Goal: Obtain resource: Download file/media

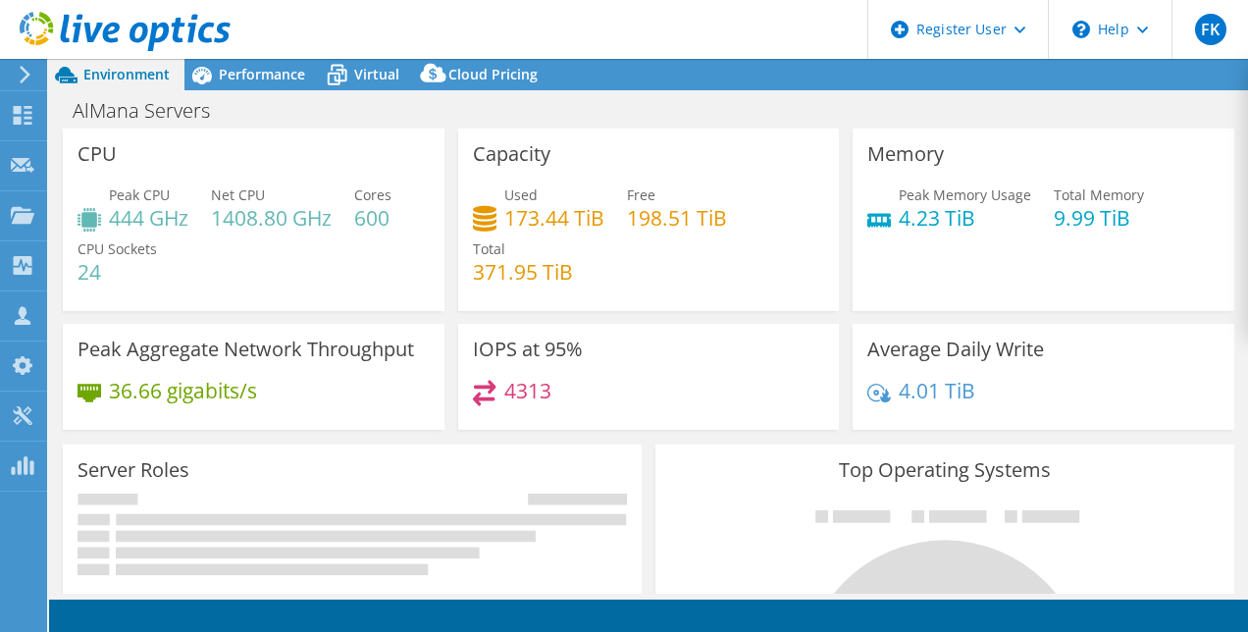
select select "[GEOGRAPHIC_DATA]"
select select "USD"
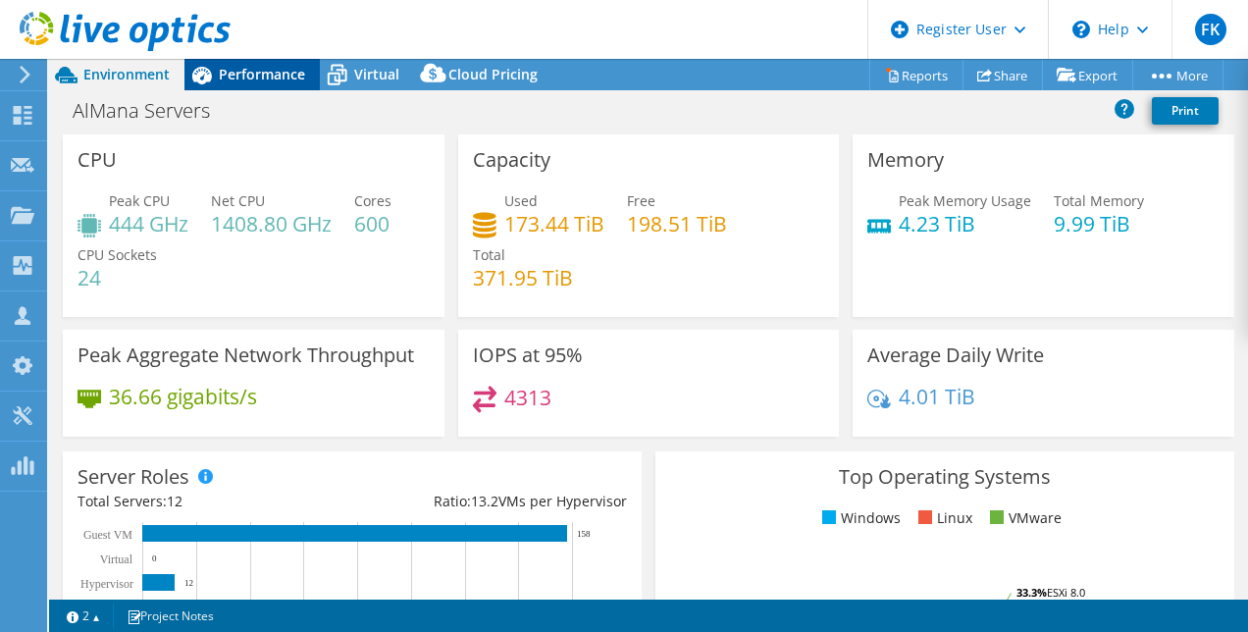
click at [257, 68] on span "Performance" at bounding box center [262, 74] width 86 height 19
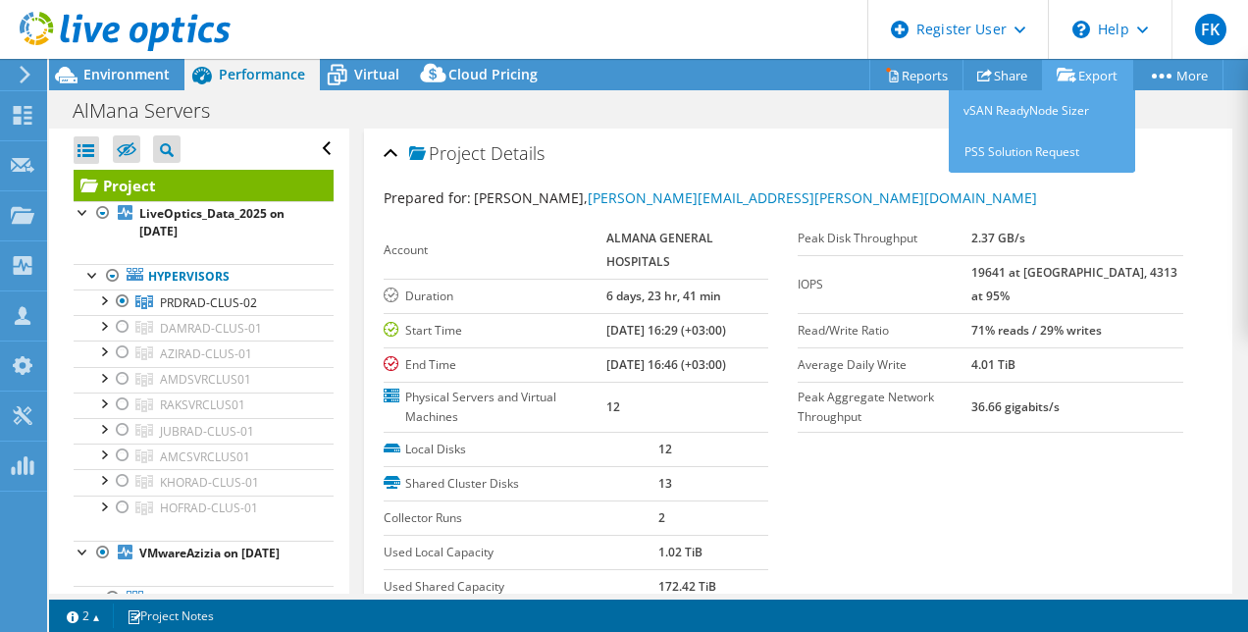
click at [1085, 77] on link "Export" at bounding box center [1087, 75] width 91 height 30
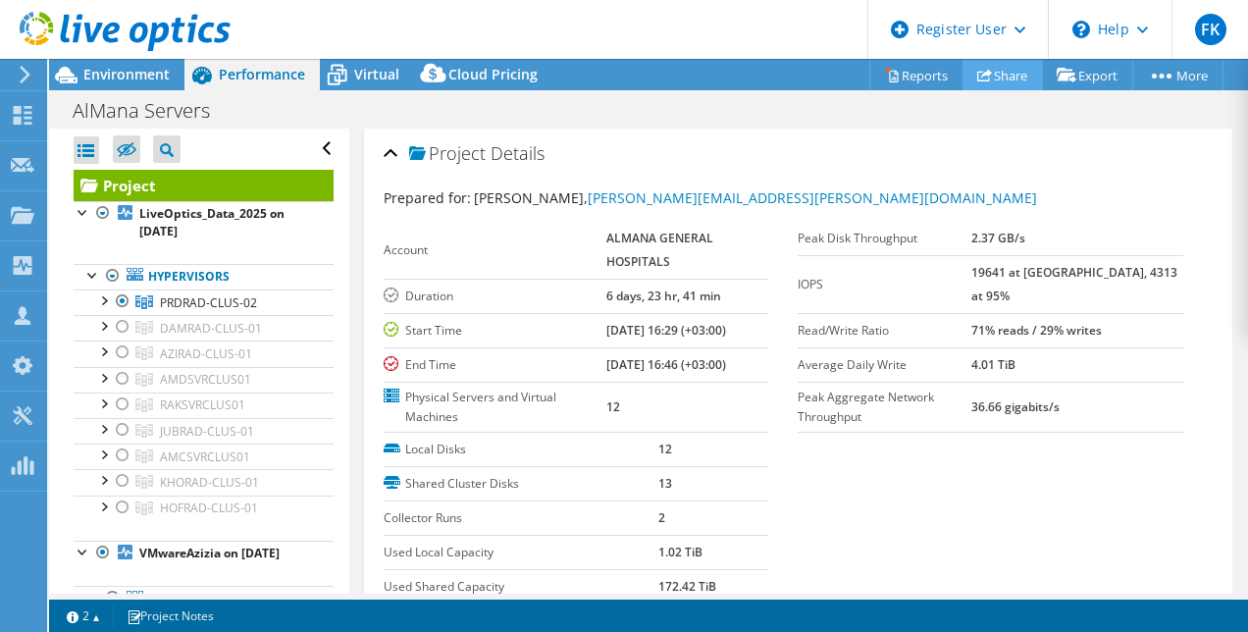
click at [988, 82] on link "Share" at bounding box center [1002, 75] width 80 height 30
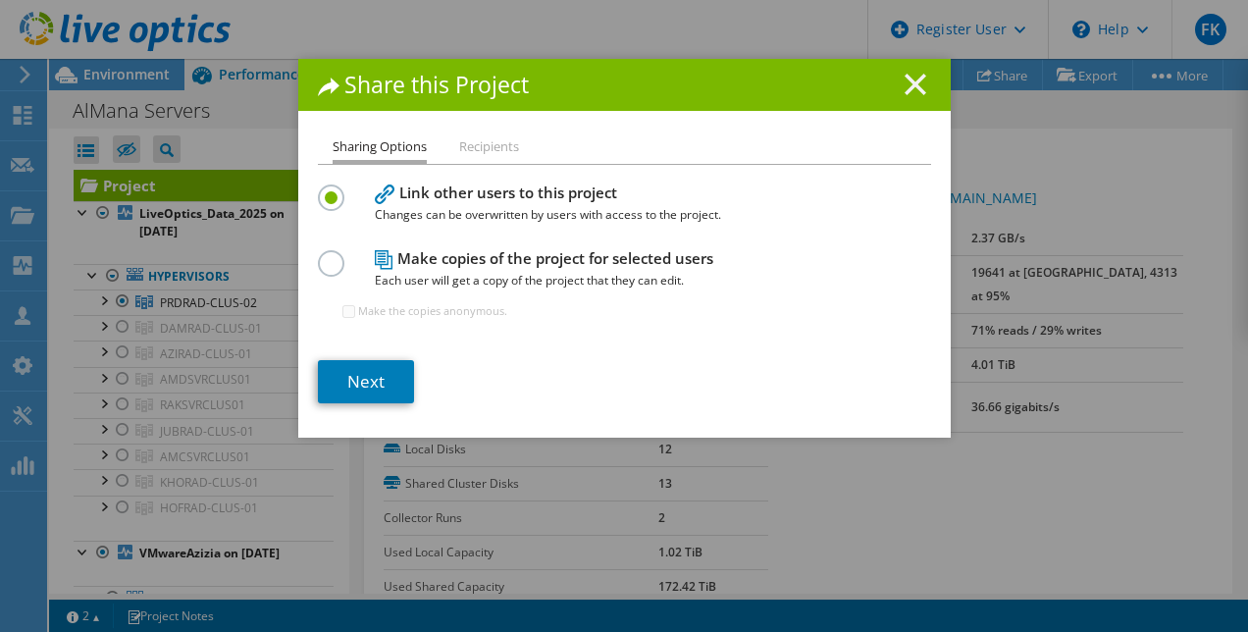
click at [914, 90] on line at bounding box center [915, 85] width 20 height 20
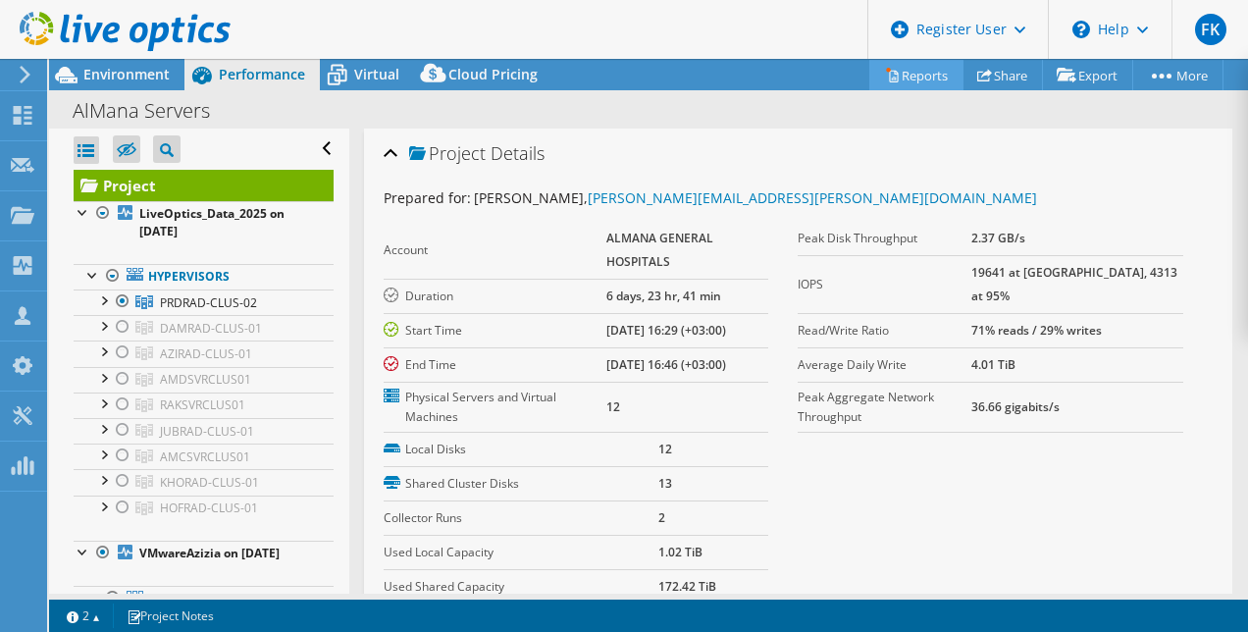
click at [917, 78] on link "Reports" at bounding box center [916, 75] width 94 height 30
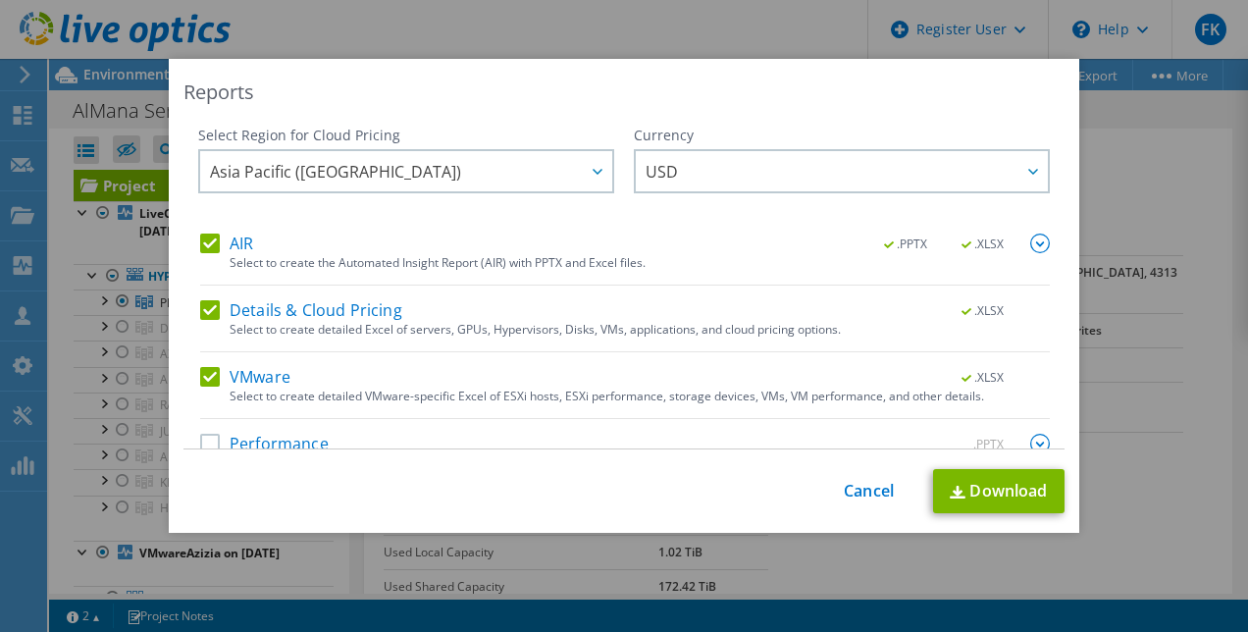
scroll to position [36, 0]
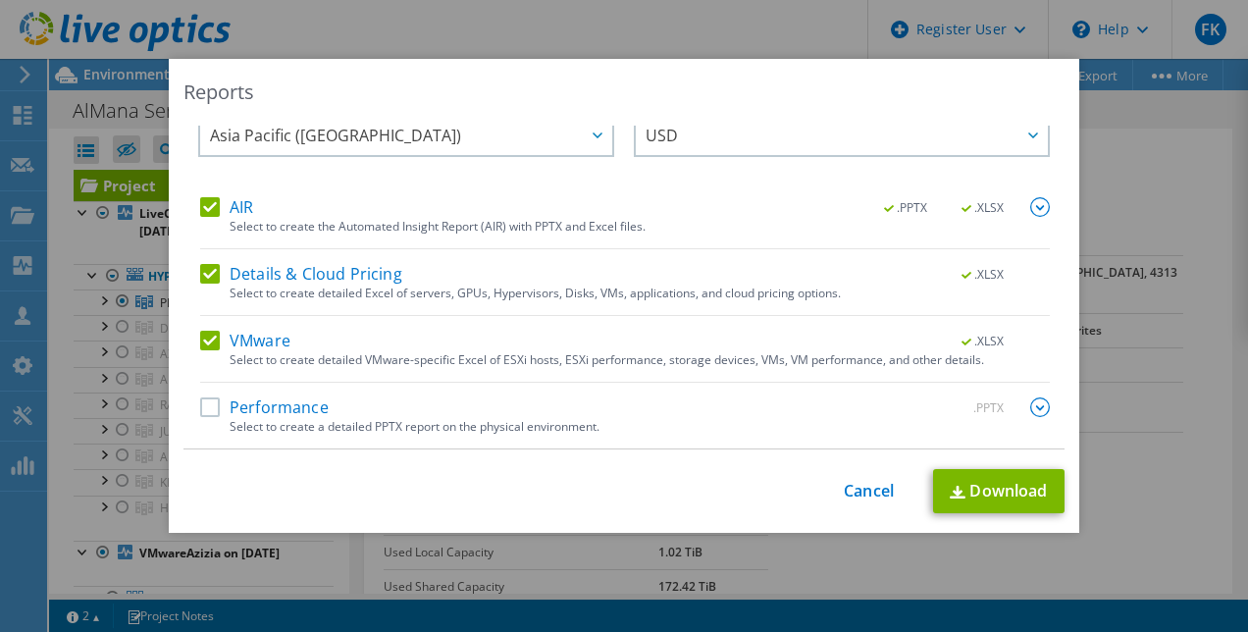
click at [892, 346] on div "VMware .XLSX" at bounding box center [625, 342] width 850 height 23
click at [887, 350] on div "VMware .XLSX" at bounding box center [625, 342] width 850 height 23
click at [871, 413] on div "Performance .PPTX" at bounding box center [625, 408] width 850 height 23
click at [222, 408] on label "Performance" at bounding box center [264, 407] width 129 height 20
click at [0, 0] on input "Performance" at bounding box center [0, 0] width 0 height 0
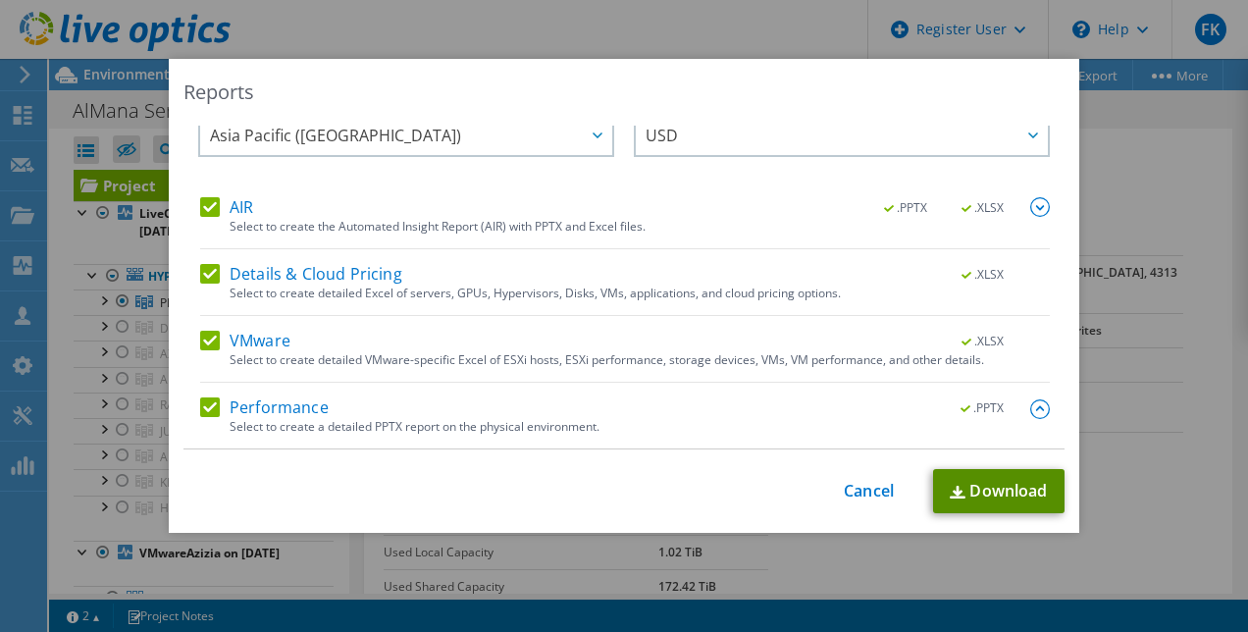
click at [988, 487] on link "Download" at bounding box center [998, 491] width 131 height 44
click at [823, 587] on div "Reports Select Region for Cloud Pricing Asia Pacific ([GEOGRAPHIC_DATA]) [GEOGR…" at bounding box center [624, 316] width 1248 height 632
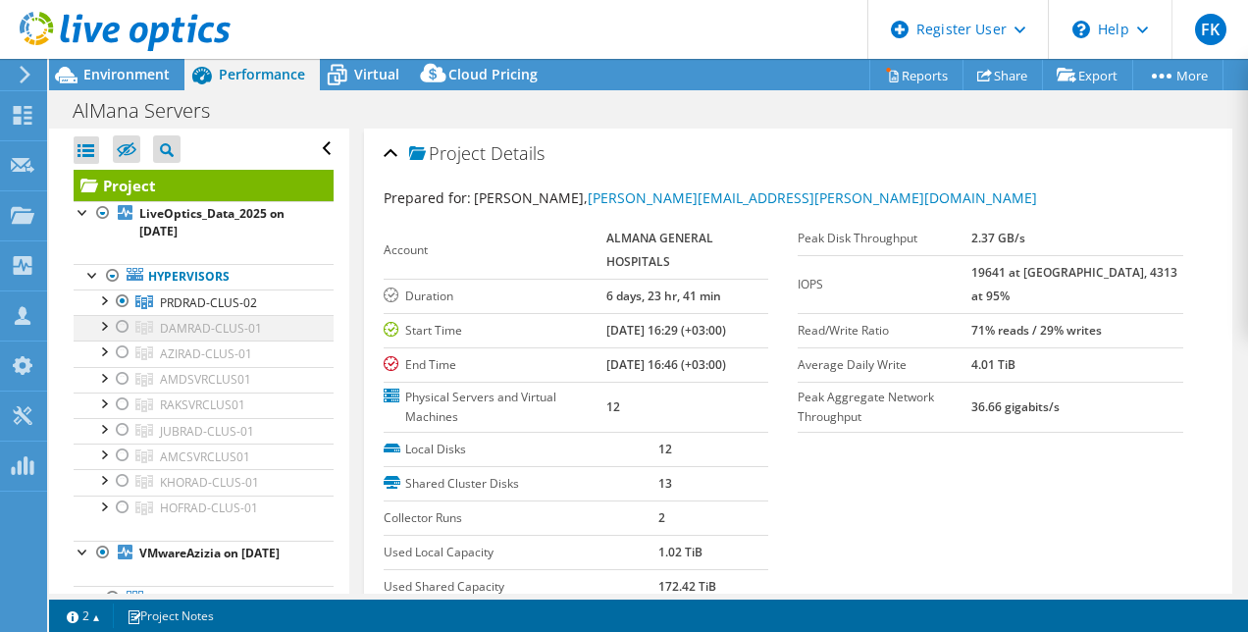
click at [127, 325] on div at bounding box center [123, 327] width 20 height 24
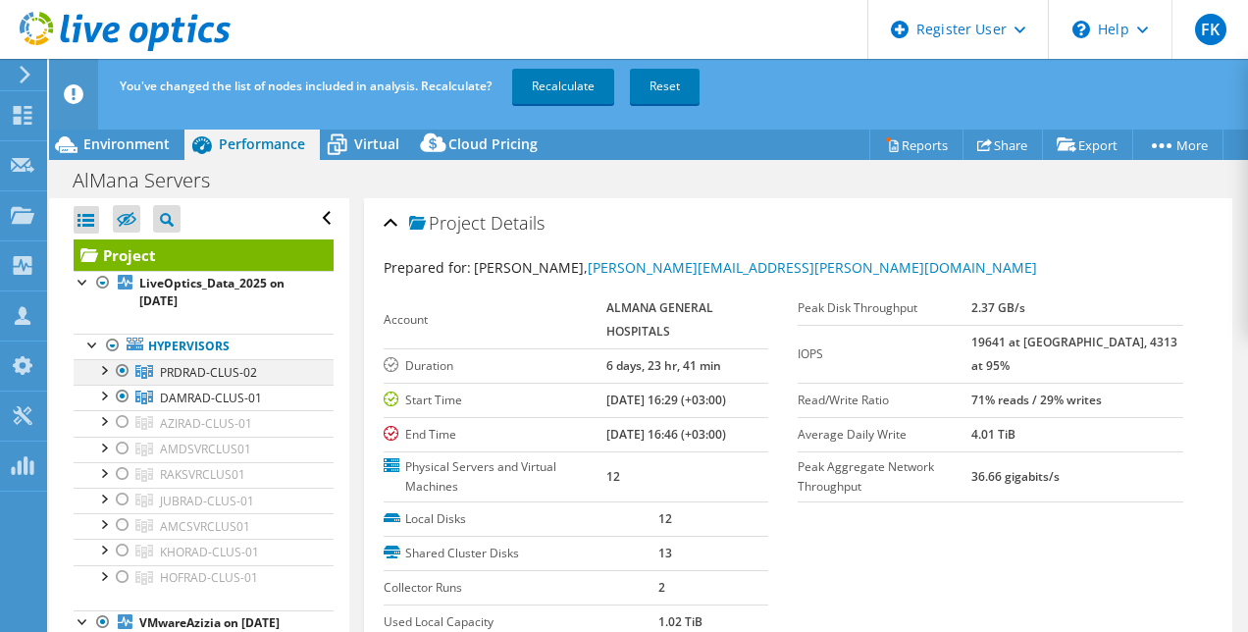
click at [126, 370] on div at bounding box center [123, 371] width 20 height 24
click at [568, 78] on link "Recalculate" at bounding box center [563, 86] width 102 height 35
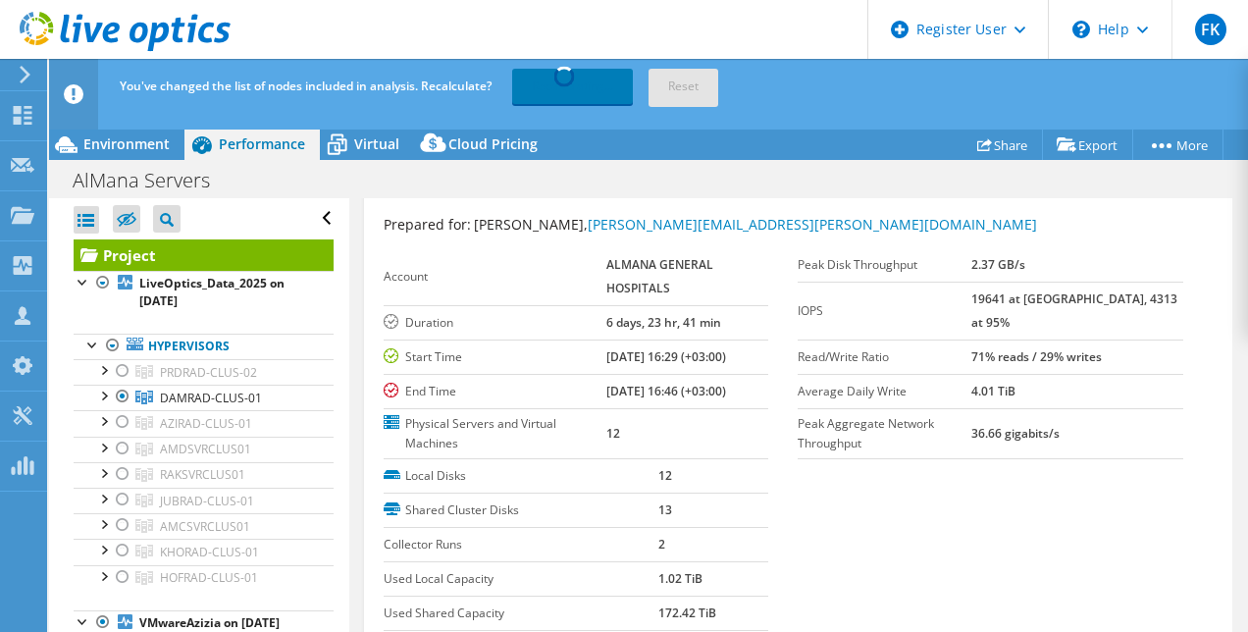
scroll to position [0, 0]
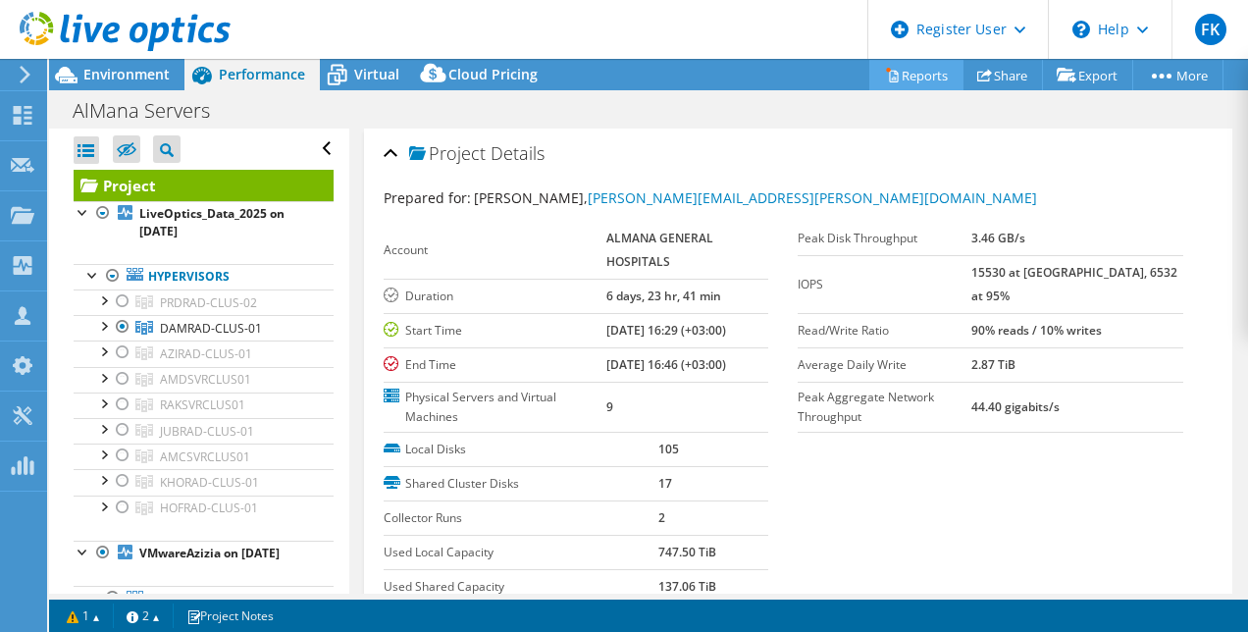
click at [897, 88] on link "Reports" at bounding box center [916, 75] width 94 height 30
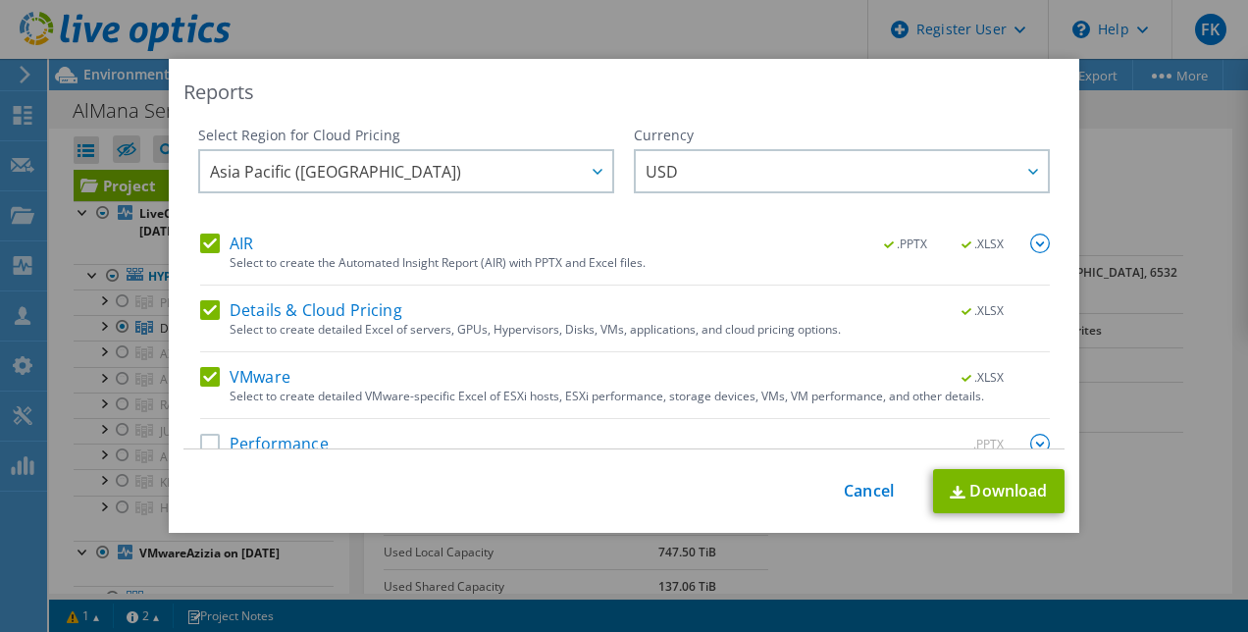
scroll to position [36, 0]
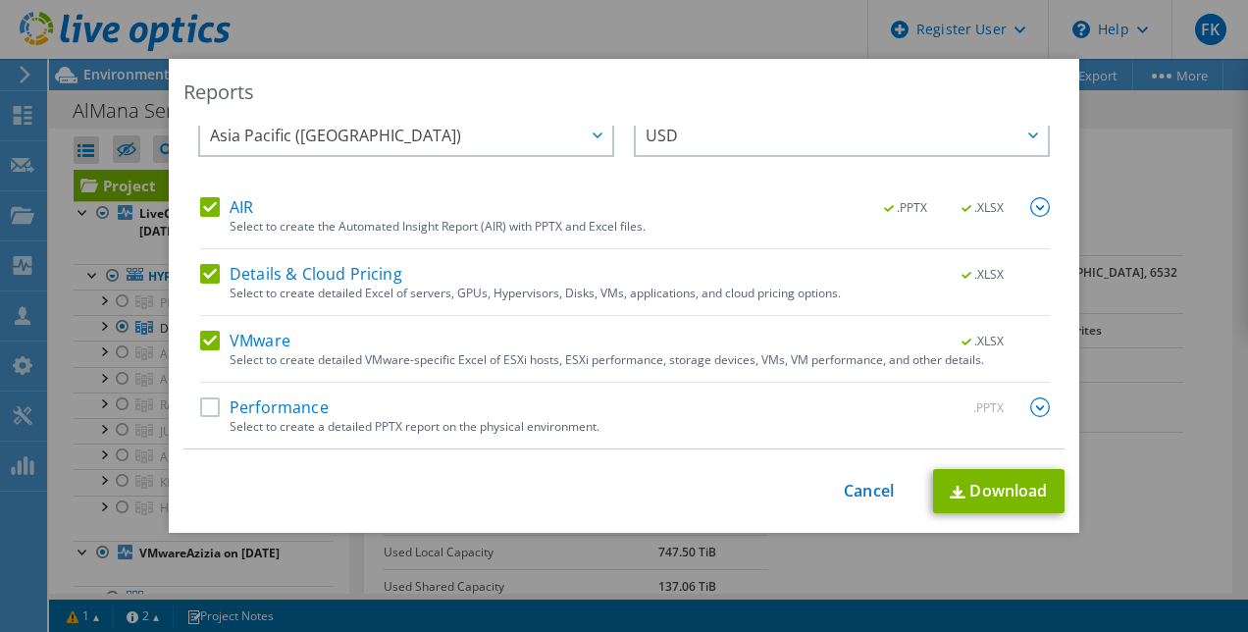
click at [648, 415] on div "Performance .PPTX" at bounding box center [625, 408] width 850 height 23
click at [218, 402] on label "Performance" at bounding box center [264, 407] width 129 height 20
click at [0, 0] on input "Performance" at bounding box center [0, 0] width 0 height 0
click at [1005, 486] on link "Download" at bounding box center [998, 491] width 131 height 44
click at [855, 492] on link "Cancel" at bounding box center [869, 491] width 50 height 19
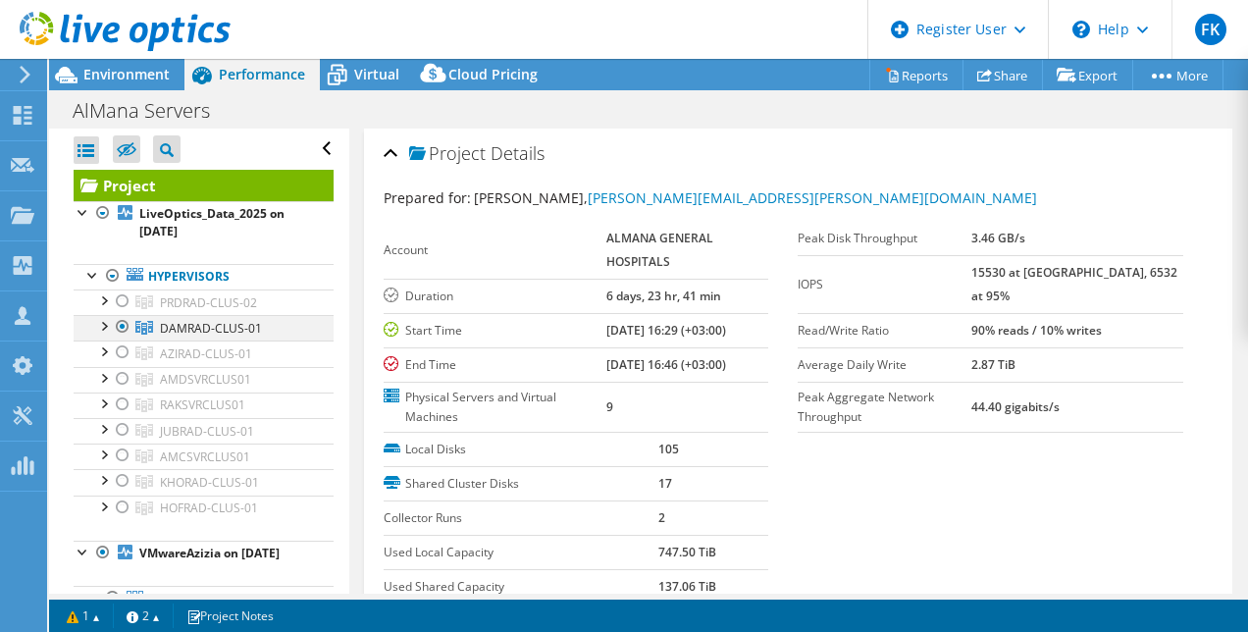
click at [128, 328] on div at bounding box center [123, 327] width 20 height 24
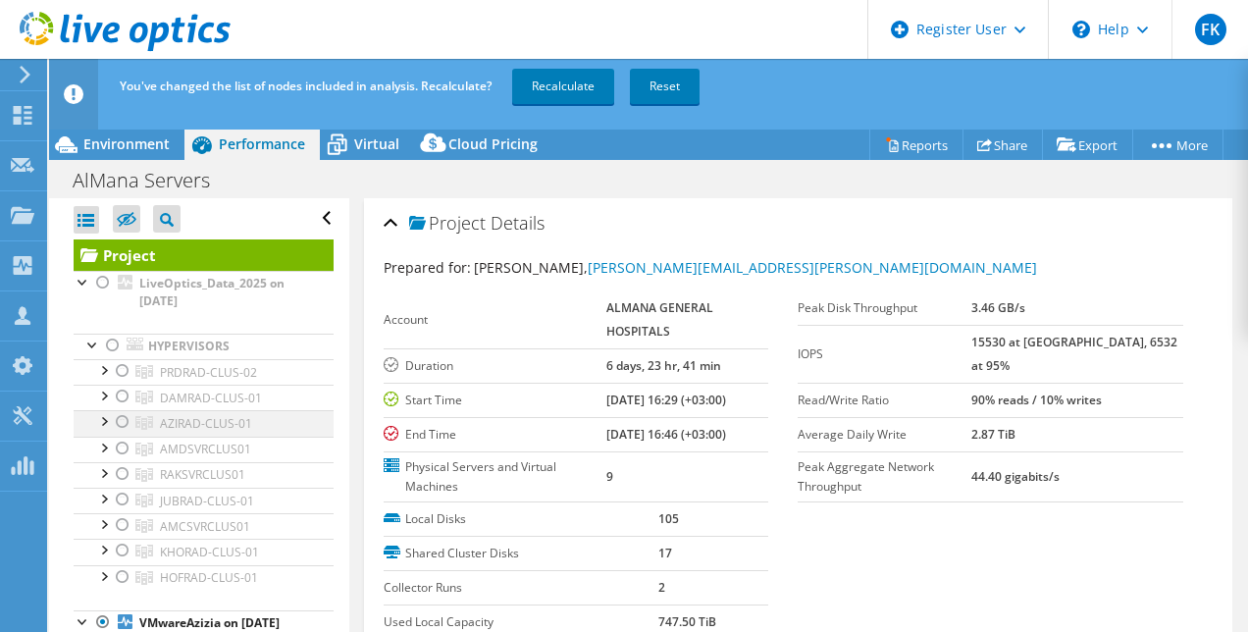
click at [127, 424] on div at bounding box center [123, 422] width 20 height 24
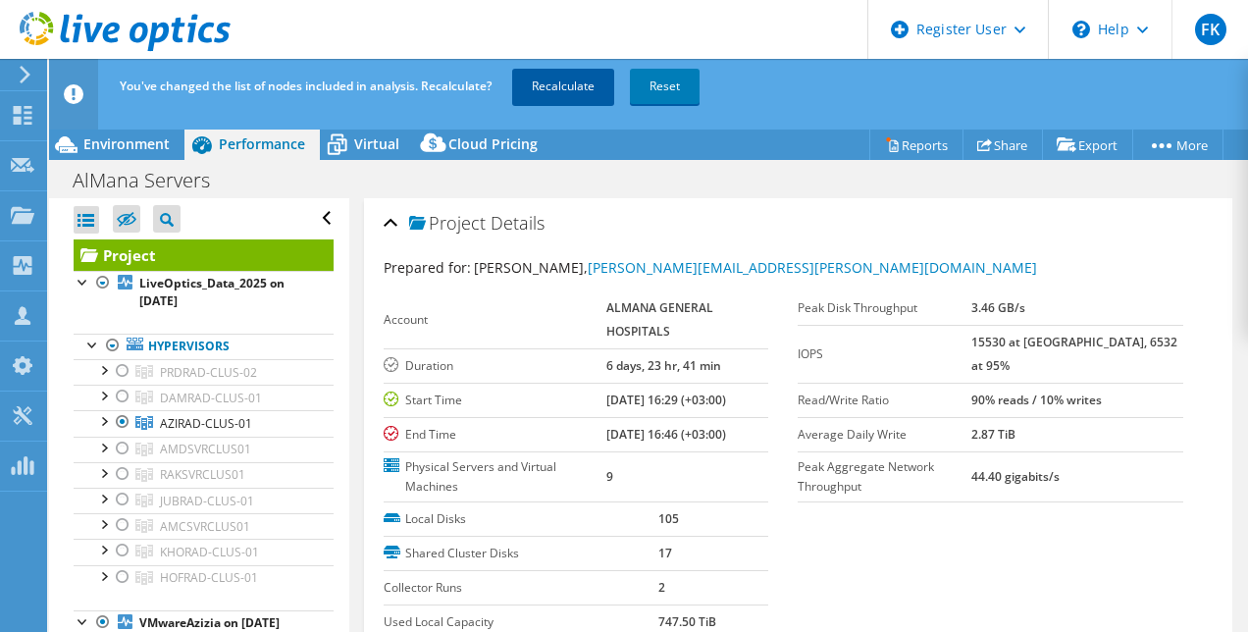
click at [568, 82] on link "Recalculate" at bounding box center [563, 86] width 102 height 35
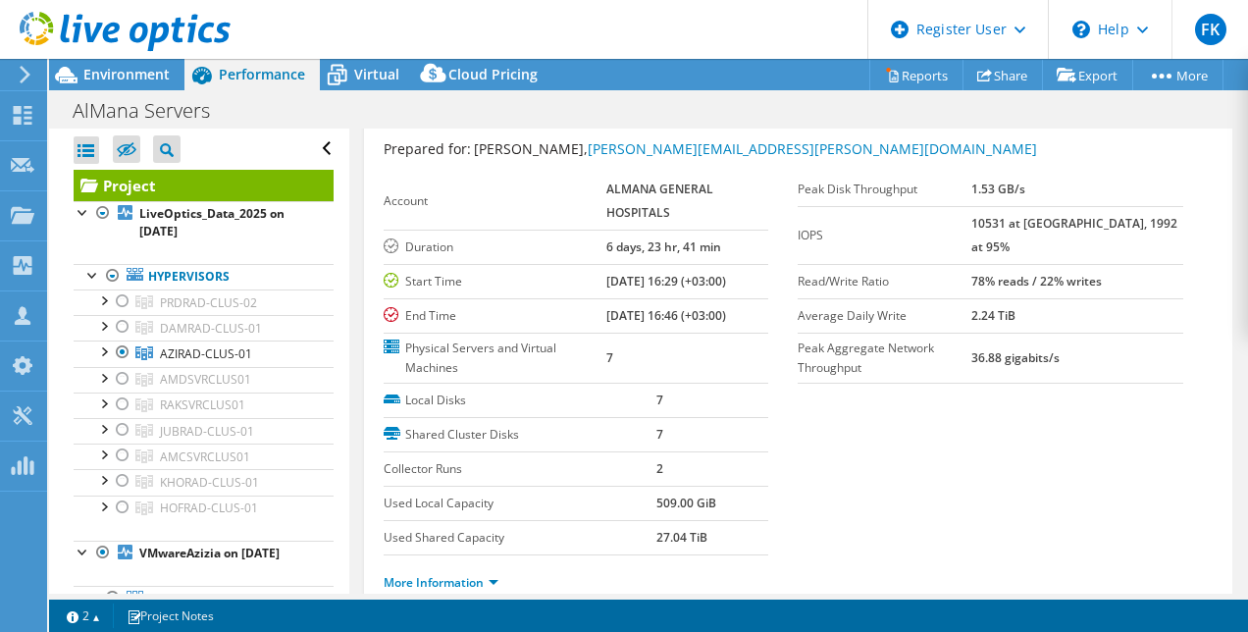
scroll to position [0, 0]
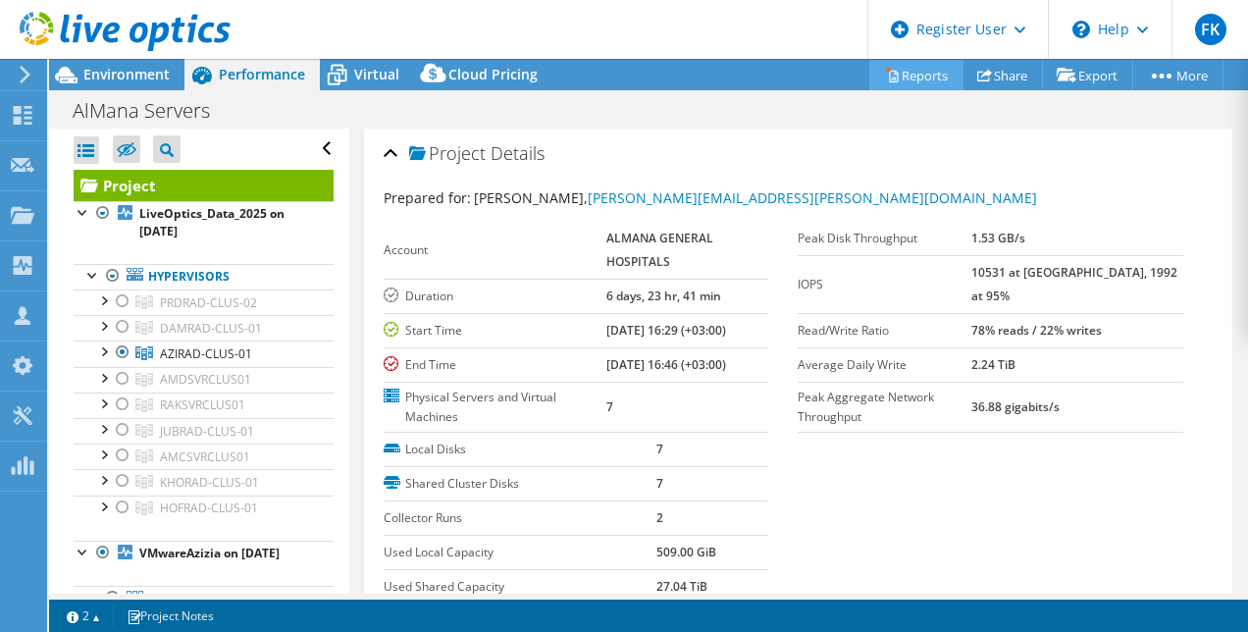
click at [923, 70] on link "Reports" at bounding box center [916, 75] width 94 height 30
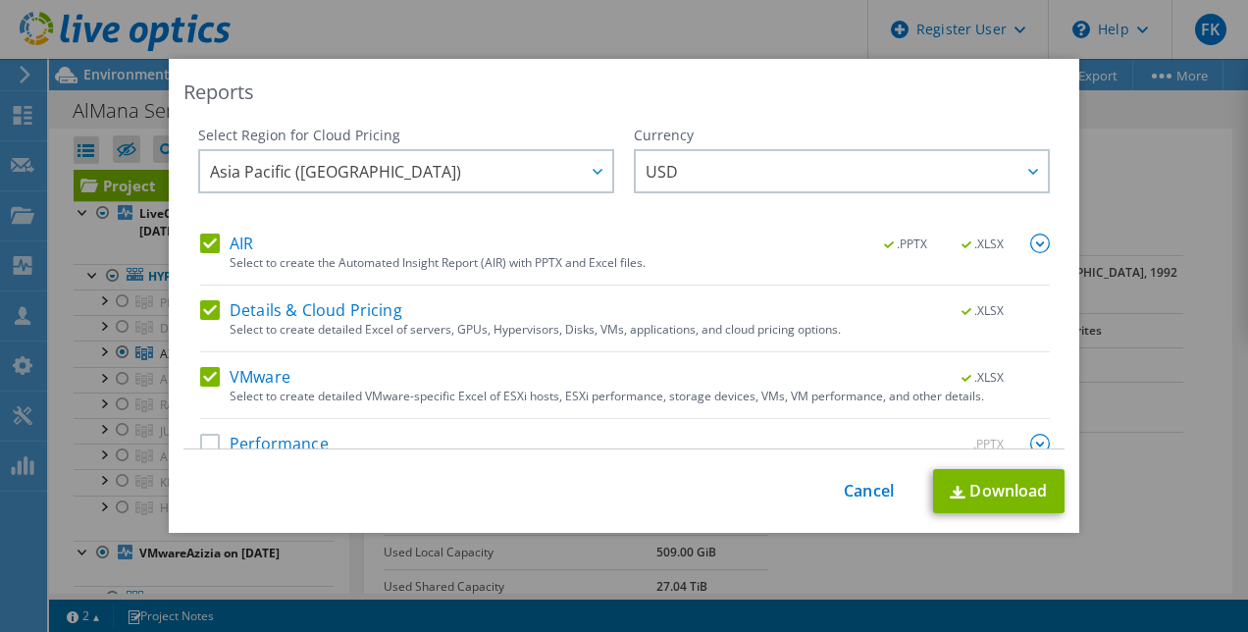
scroll to position [36, 0]
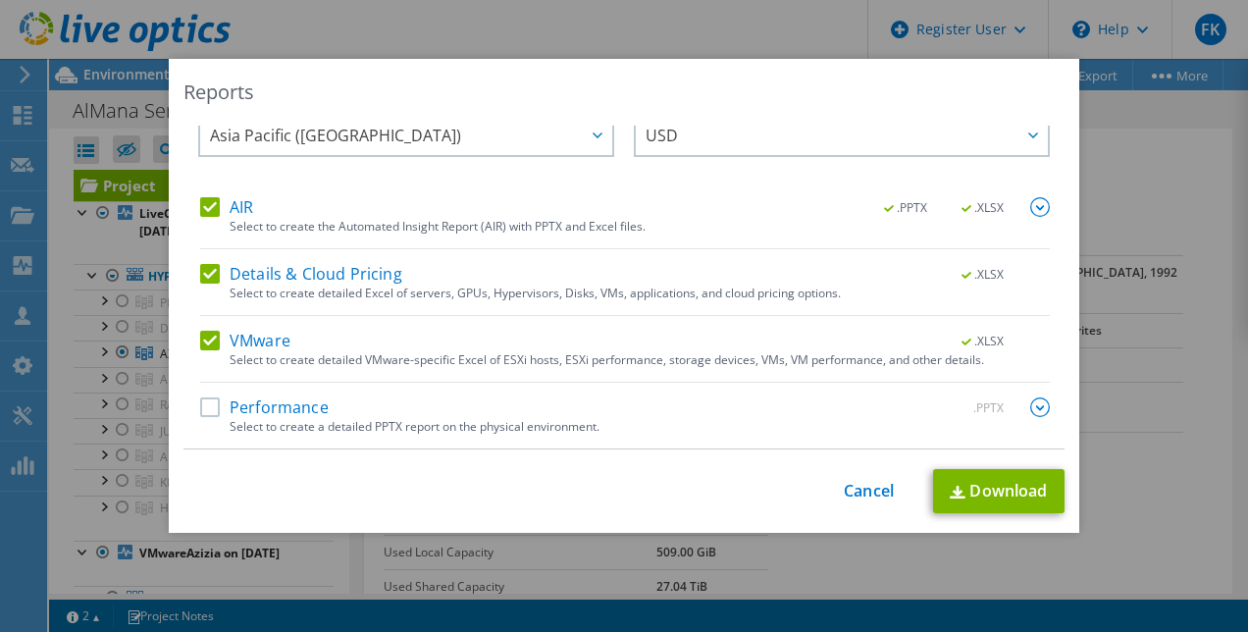
click at [217, 399] on label "Performance" at bounding box center [264, 407] width 129 height 20
click at [0, 0] on input "Performance" at bounding box center [0, 0] width 0 height 0
click at [995, 492] on link "Download" at bounding box center [998, 491] width 131 height 44
click at [862, 495] on link "Cancel" at bounding box center [869, 491] width 50 height 19
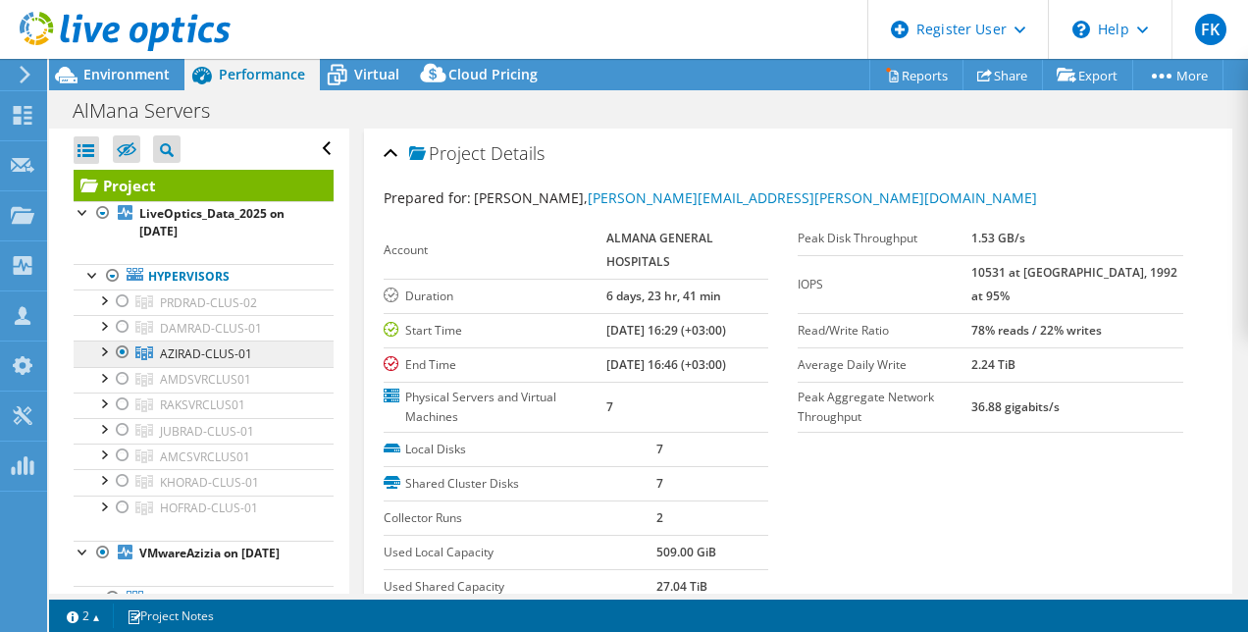
click at [134, 315] on link "AZIRAD-CLUS-01" at bounding box center [204, 302] width 260 height 26
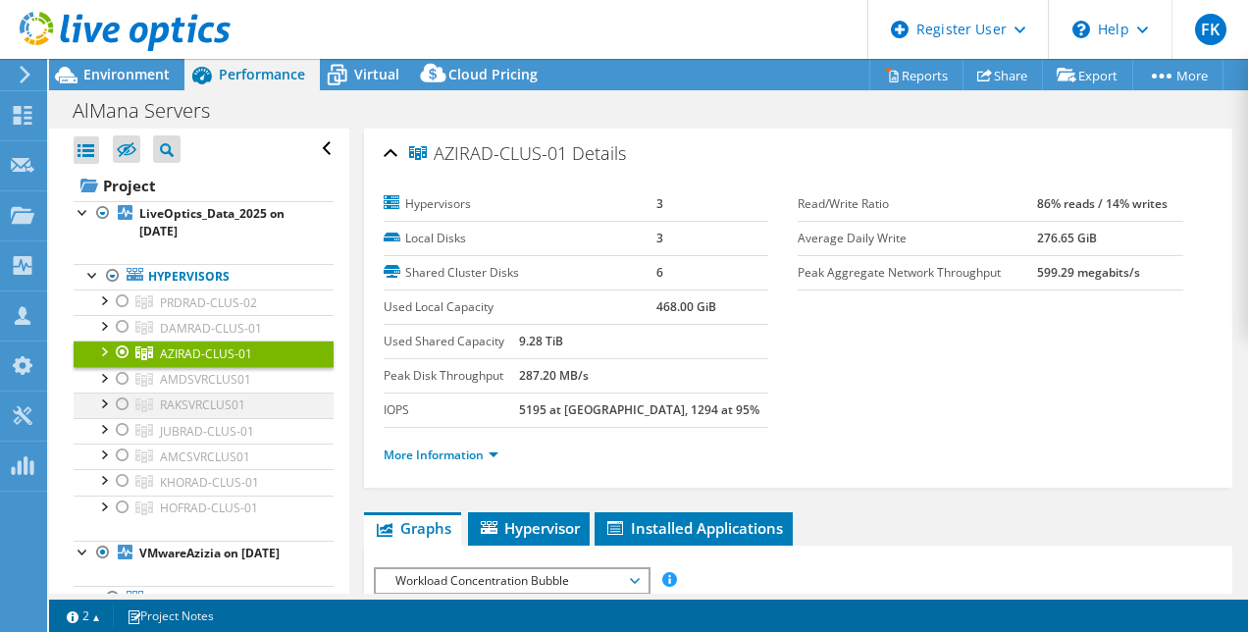
click at [124, 393] on div at bounding box center [123, 404] width 20 height 24
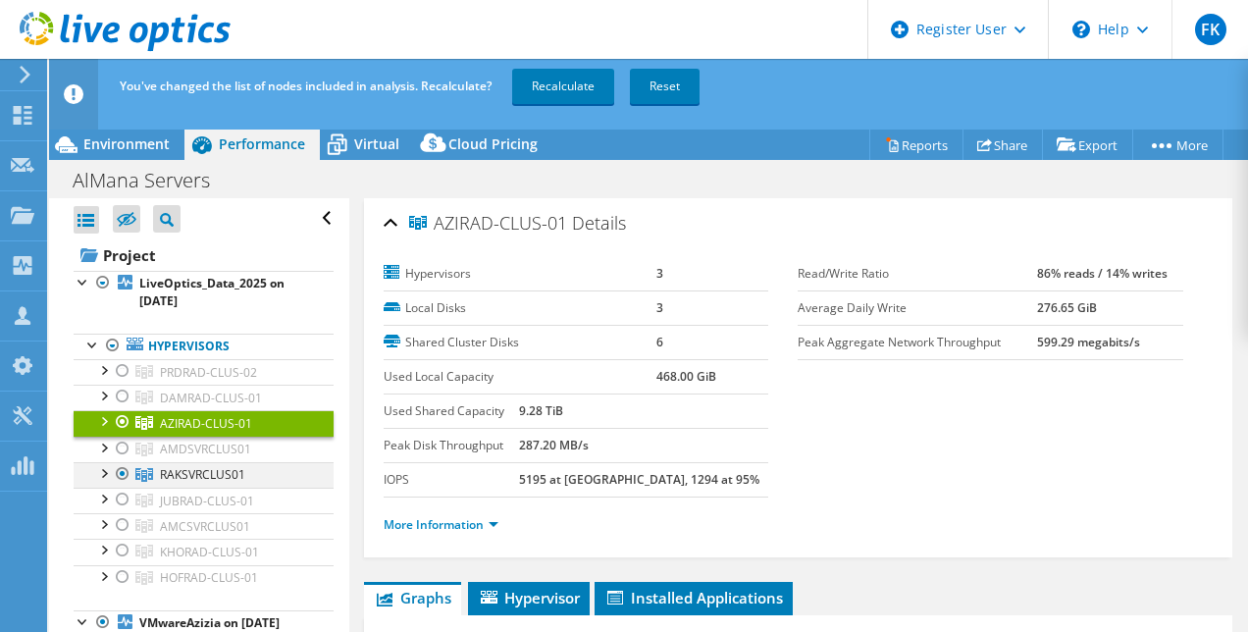
click at [127, 469] on div at bounding box center [123, 474] width 20 height 24
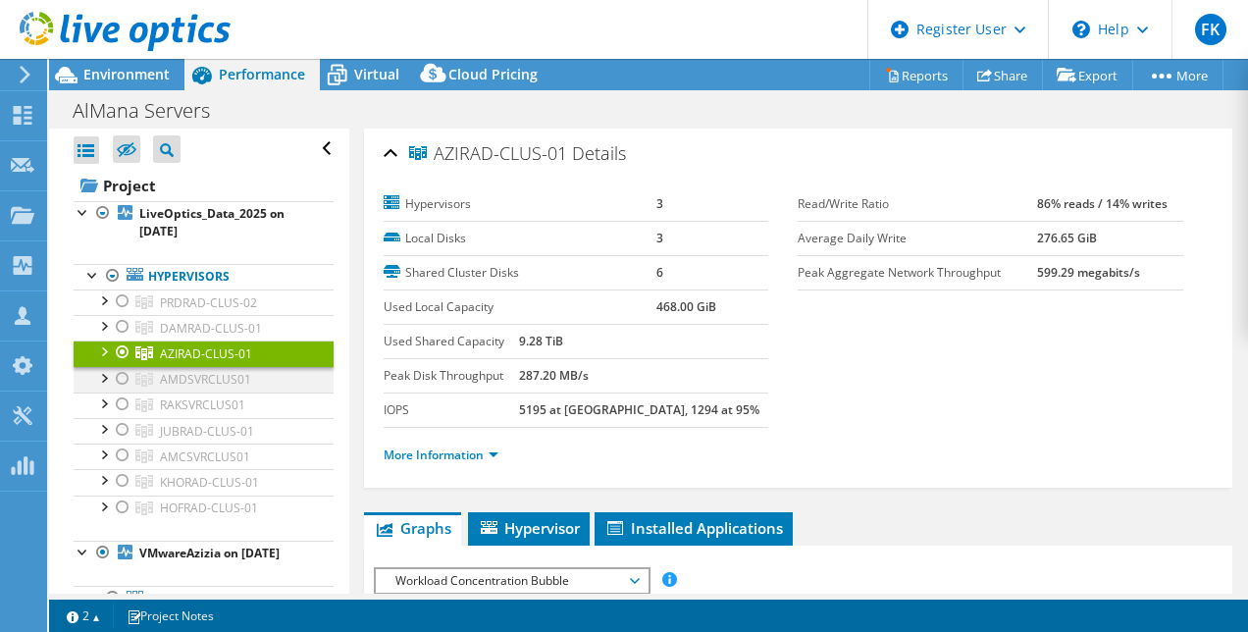
click at [131, 382] on div at bounding box center [123, 379] width 20 height 24
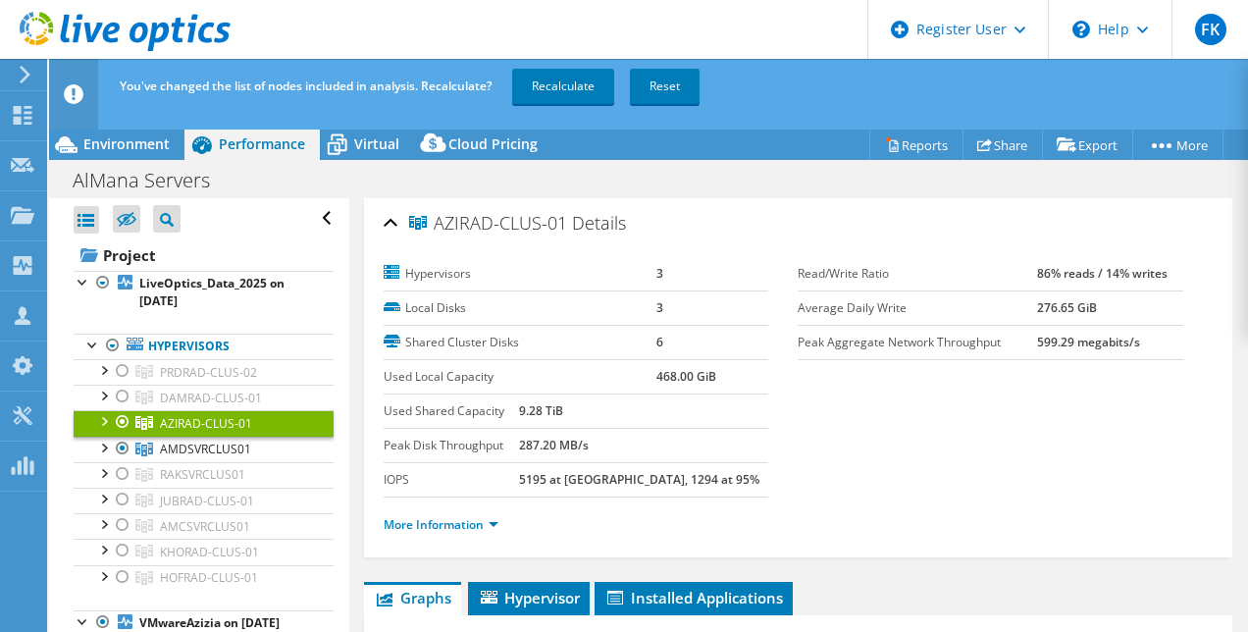
click at [128, 414] on div at bounding box center [123, 422] width 20 height 24
click at [570, 88] on link "Recalculate" at bounding box center [563, 86] width 102 height 35
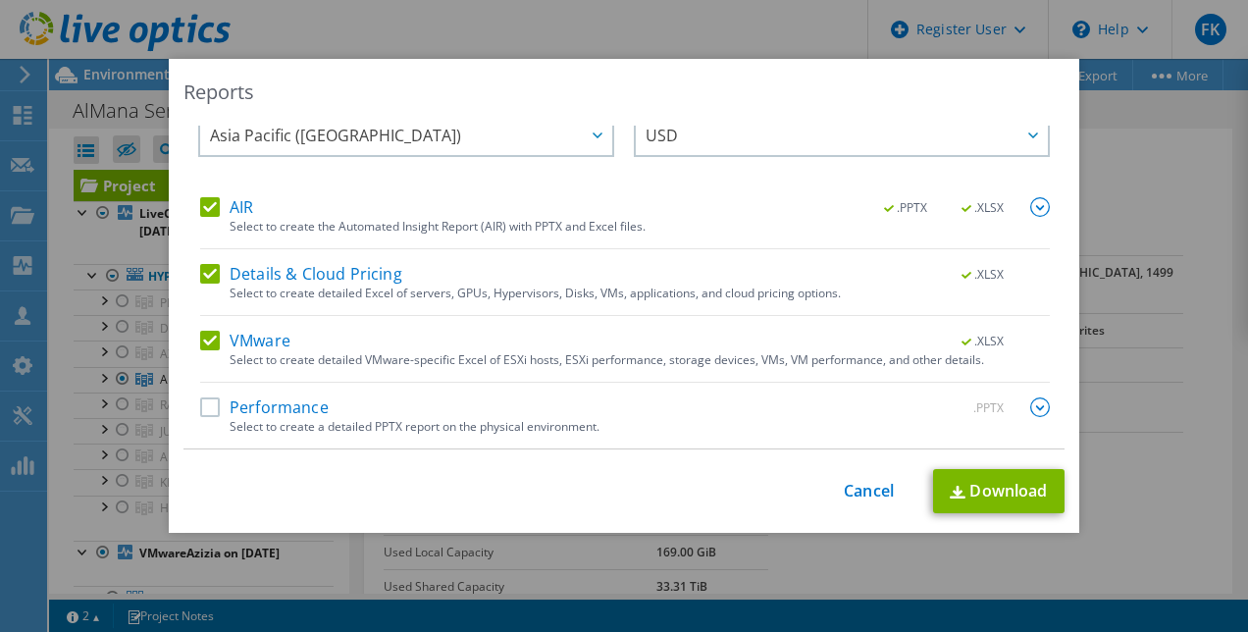
click at [202, 411] on label "Performance" at bounding box center [264, 407] width 129 height 20
click at [0, 0] on input "Performance" at bounding box center [0, 0] width 0 height 0
click at [964, 488] on link "Download" at bounding box center [998, 491] width 131 height 44
click at [862, 483] on link "Cancel" at bounding box center [869, 491] width 50 height 19
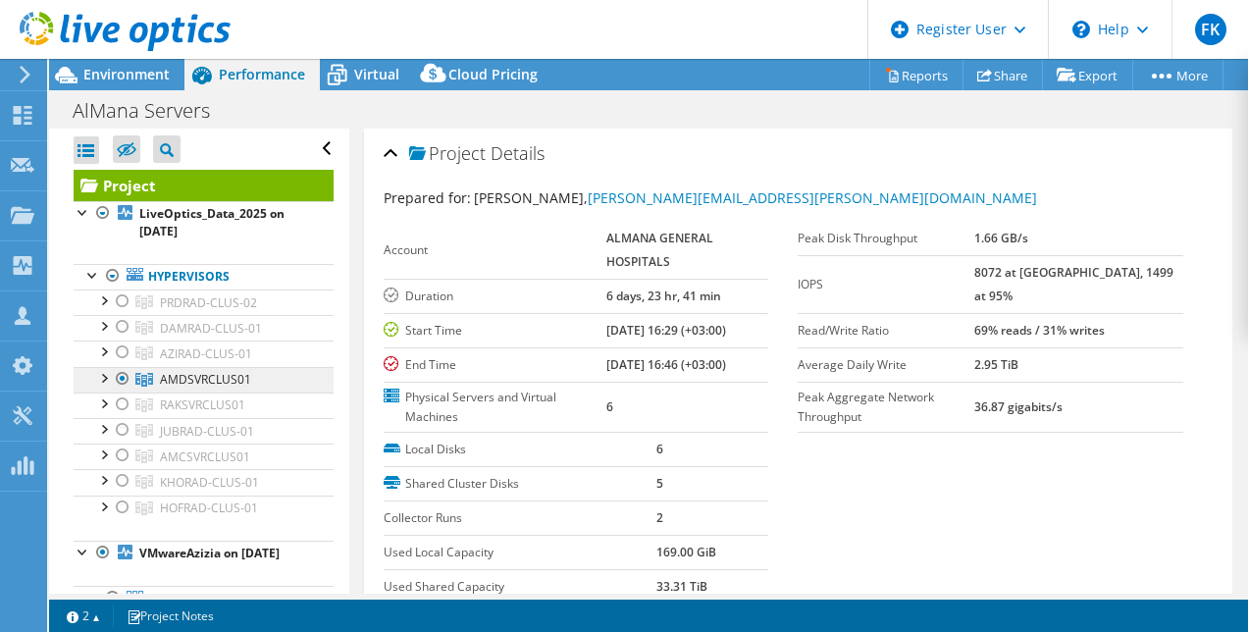
click at [134, 315] on link "AMDSVRCLUS01" at bounding box center [204, 302] width 260 height 26
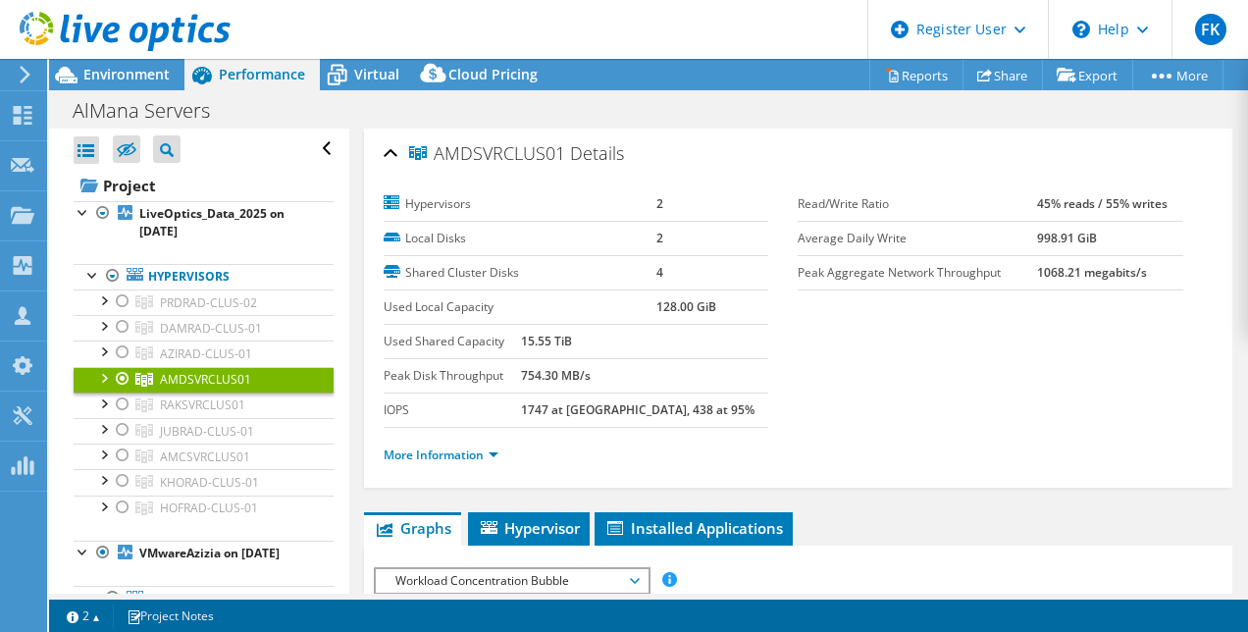
click at [128, 387] on div at bounding box center [123, 379] width 20 height 24
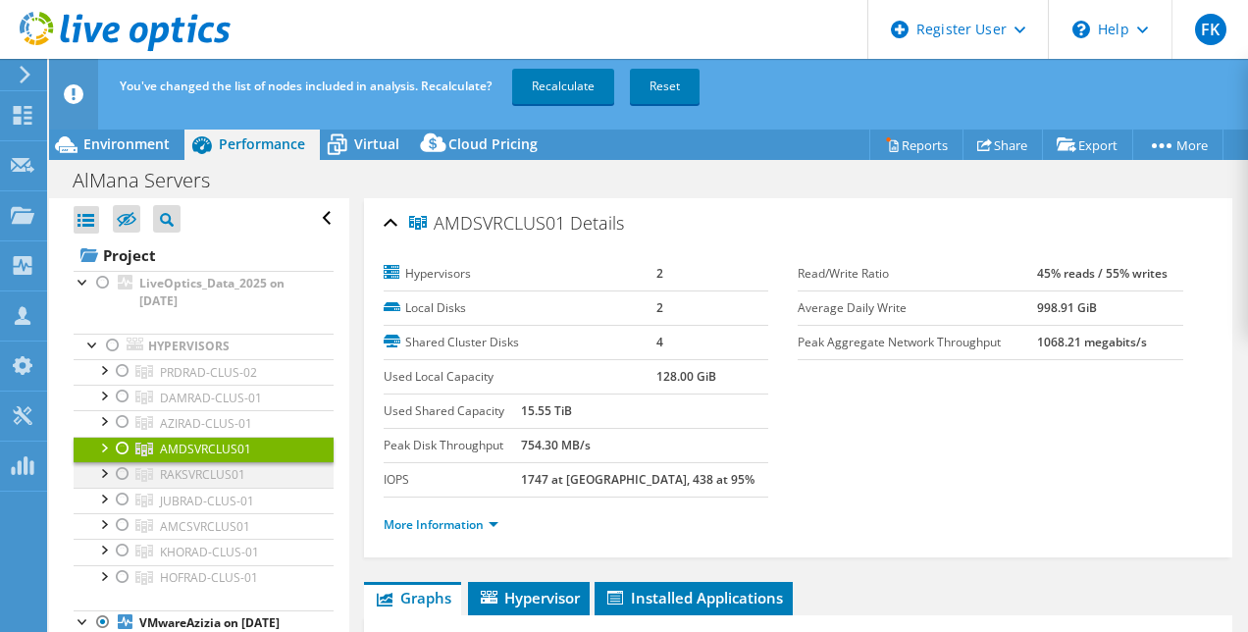
click at [129, 472] on div at bounding box center [123, 474] width 20 height 24
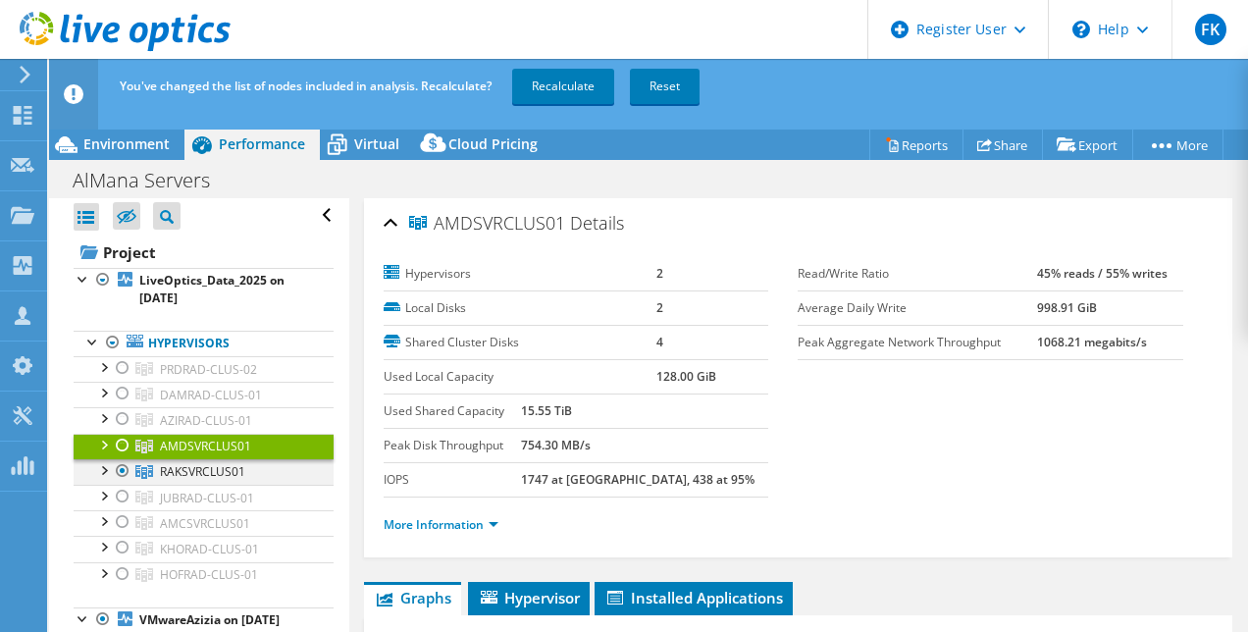
scroll to position [0, 0]
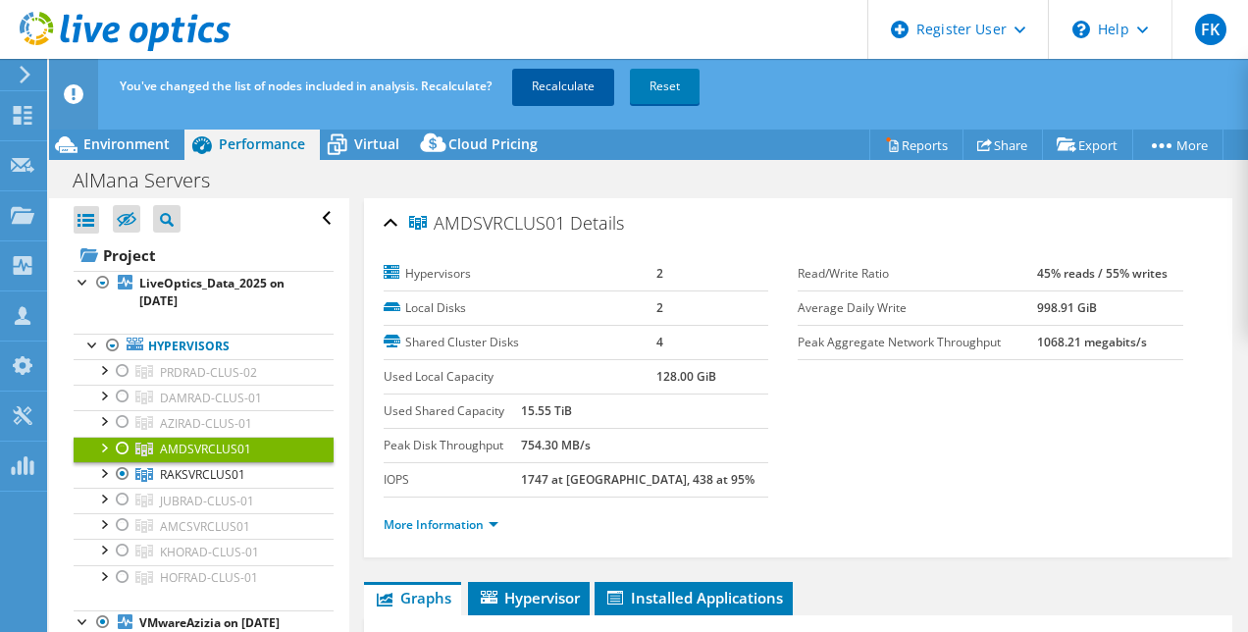
click at [579, 93] on link "Recalculate" at bounding box center [563, 86] width 102 height 35
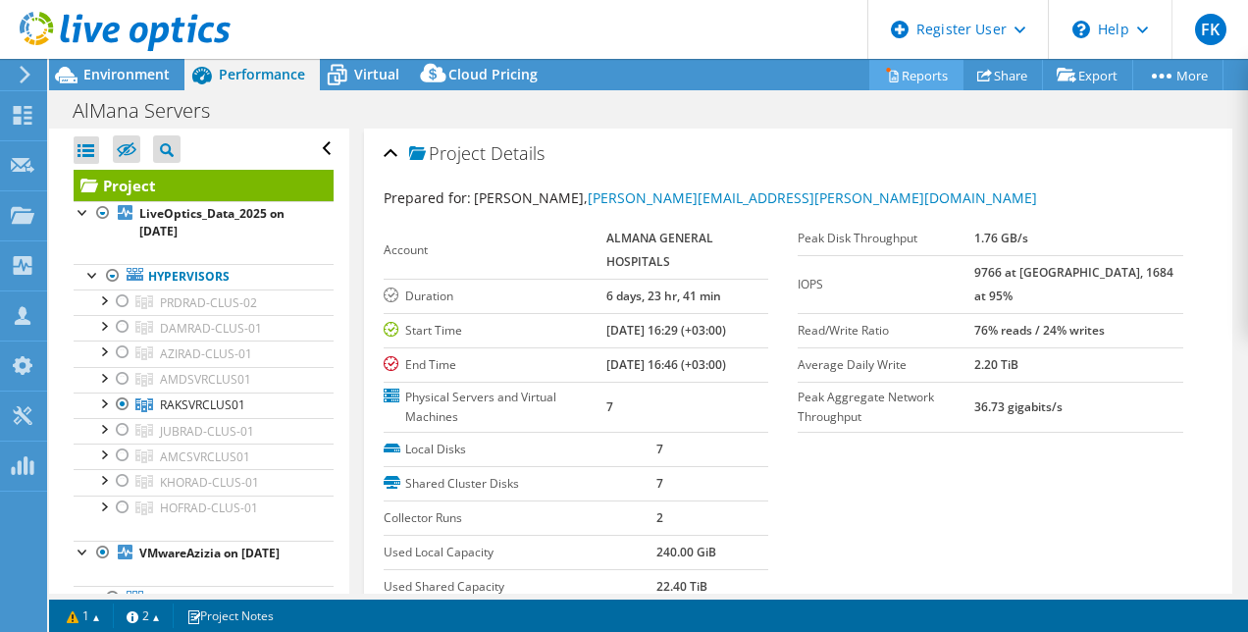
click at [919, 81] on link "Reports" at bounding box center [916, 75] width 94 height 30
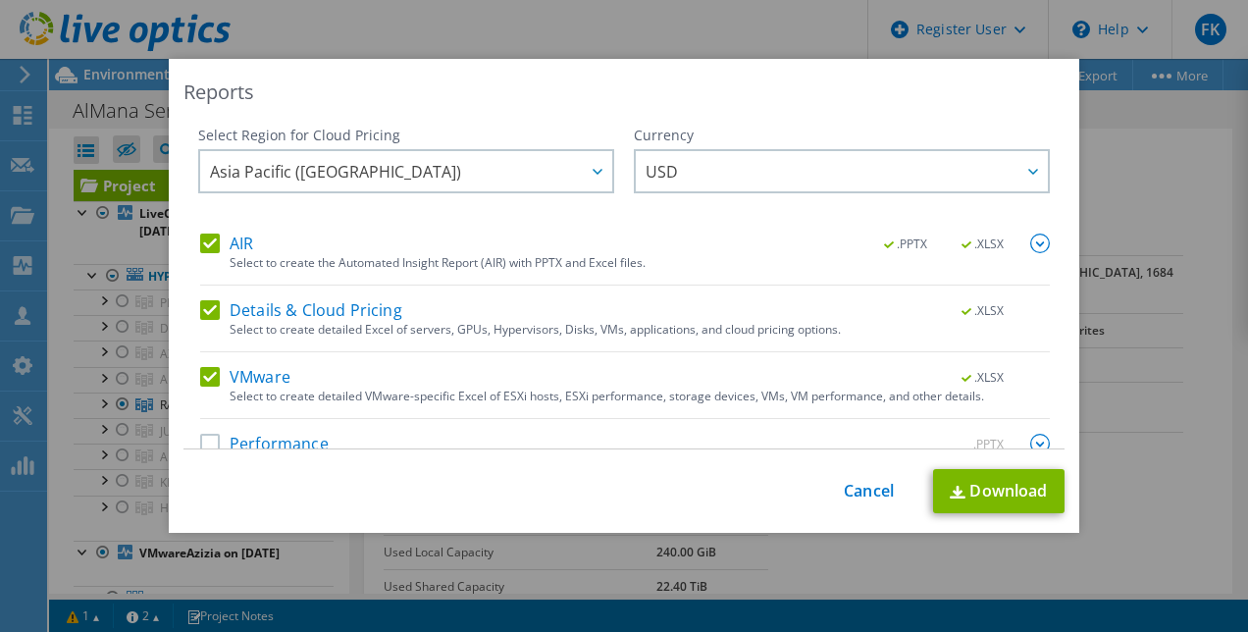
scroll to position [36, 0]
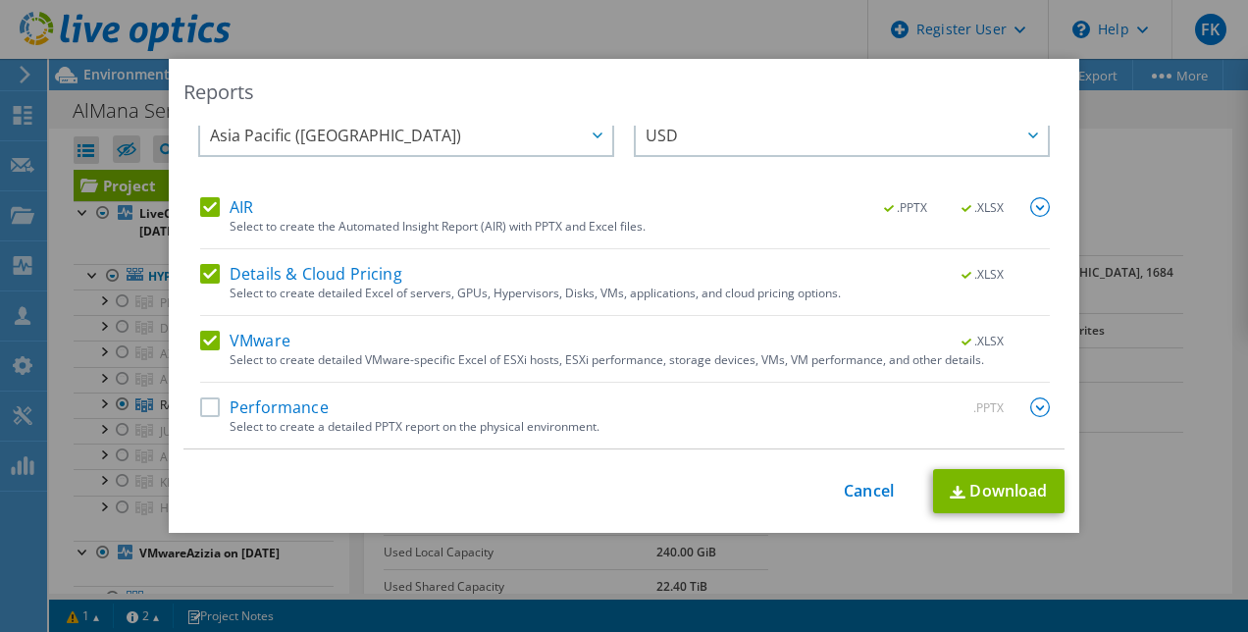
click at [553, 436] on div "Performance .PPTX Select to create a detailed PPTX report on the physical envir…" at bounding box center [625, 422] width 850 height 51
click at [214, 416] on label "Performance" at bounding box center [264, 407] width 129 height 20
click at [0, 0] on input "Performance" at bounding box center [0, 0] width 0 height 0
click at [994, 486] on link "Download" at bounding box center [998, 491] width 131 height 44
click at [874, 492] on link "Cancel" at bounding box center [869, 491] width 50 height 19
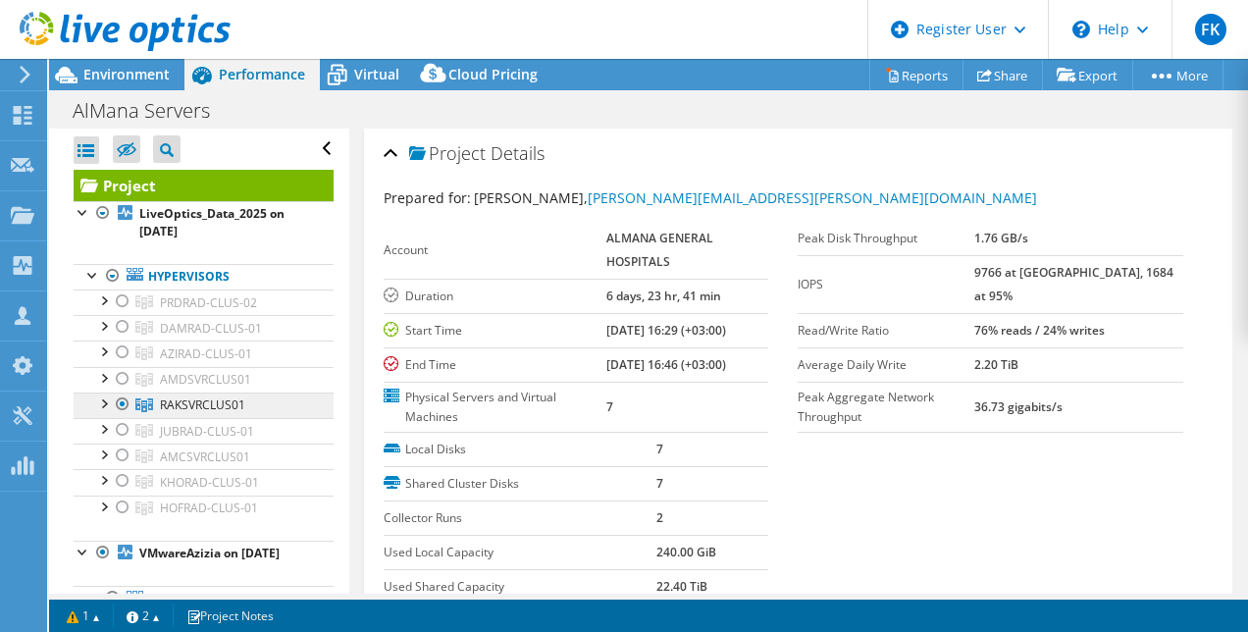
click at [134, 315] on link "RAKSVRCLUS01" at bounding box center [204, 302] width 260 height 26
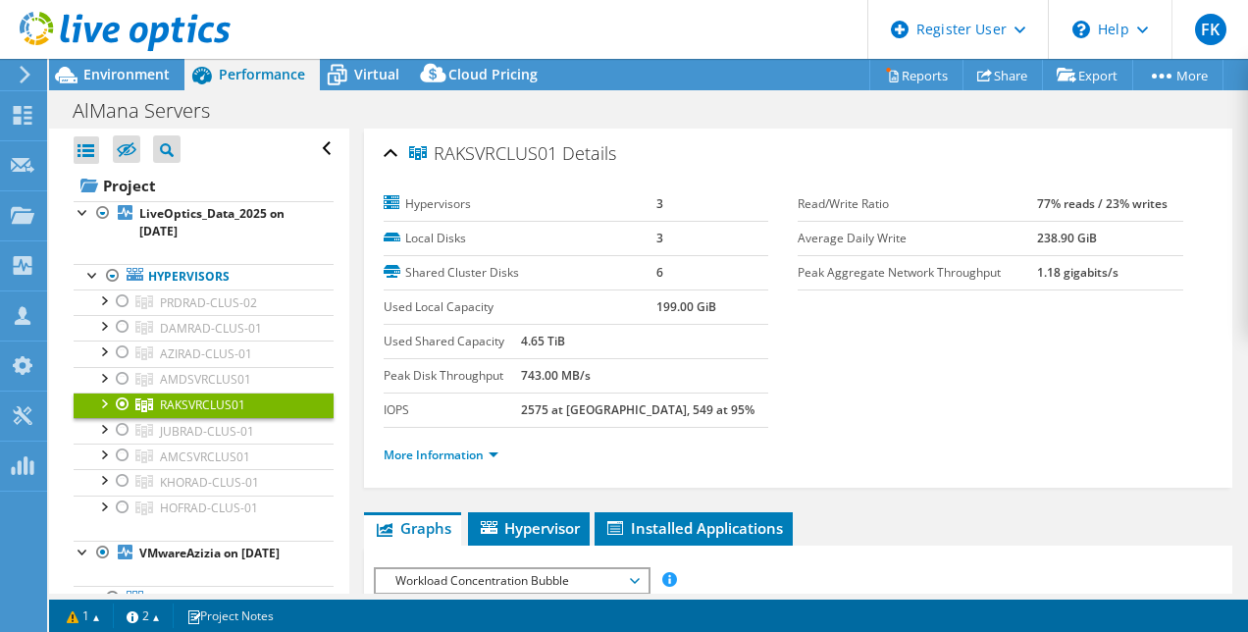
click at [123, 409] on div at bounding box center [123, 404] width 20 height 24
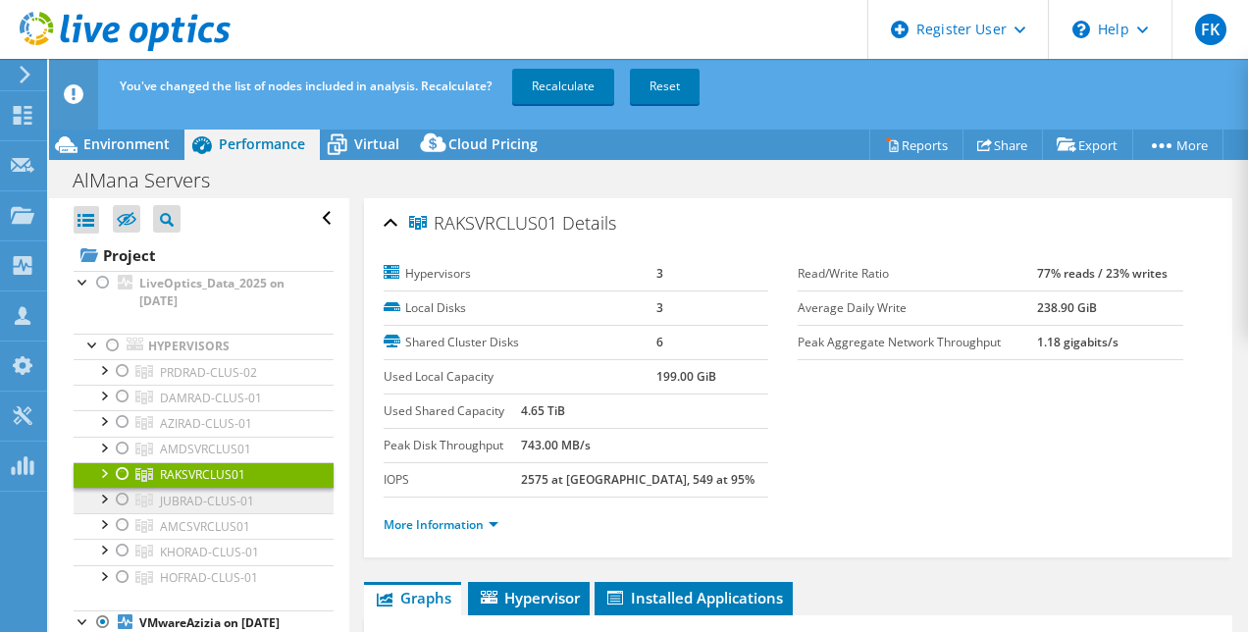
click at [127, 385] on link "JUBRAD-CLUS-01" at bounding box center [204, 372] width 260 height 26
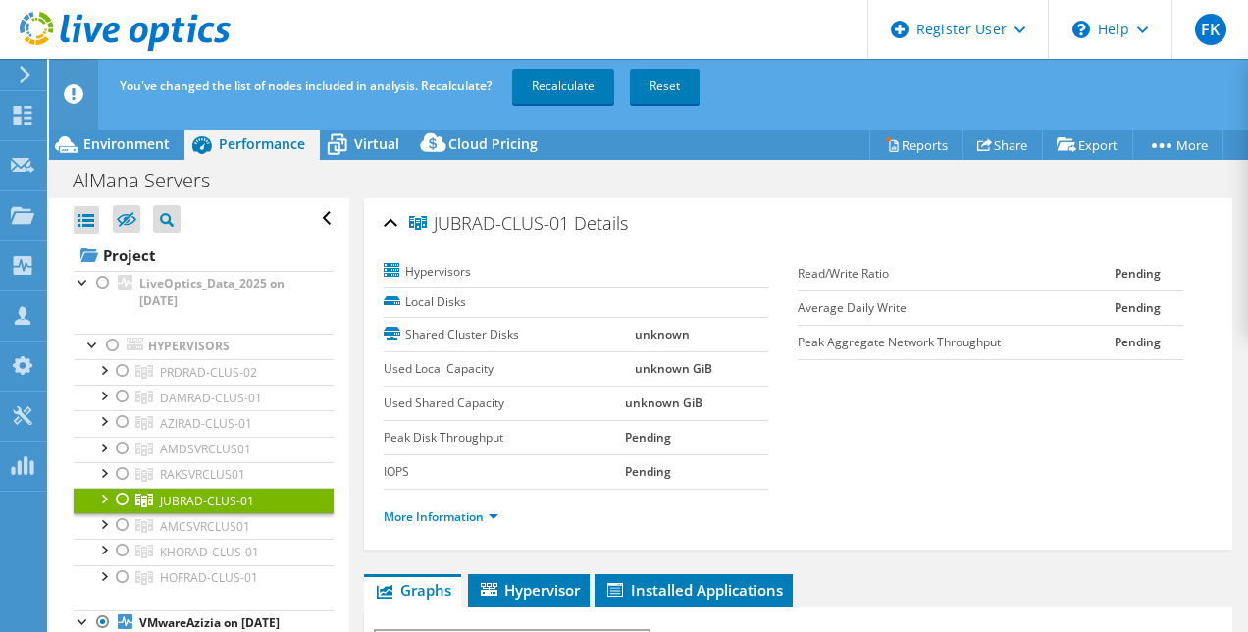
click at [125, 503] on div at bounding box center [123, 500] width 20 height 24
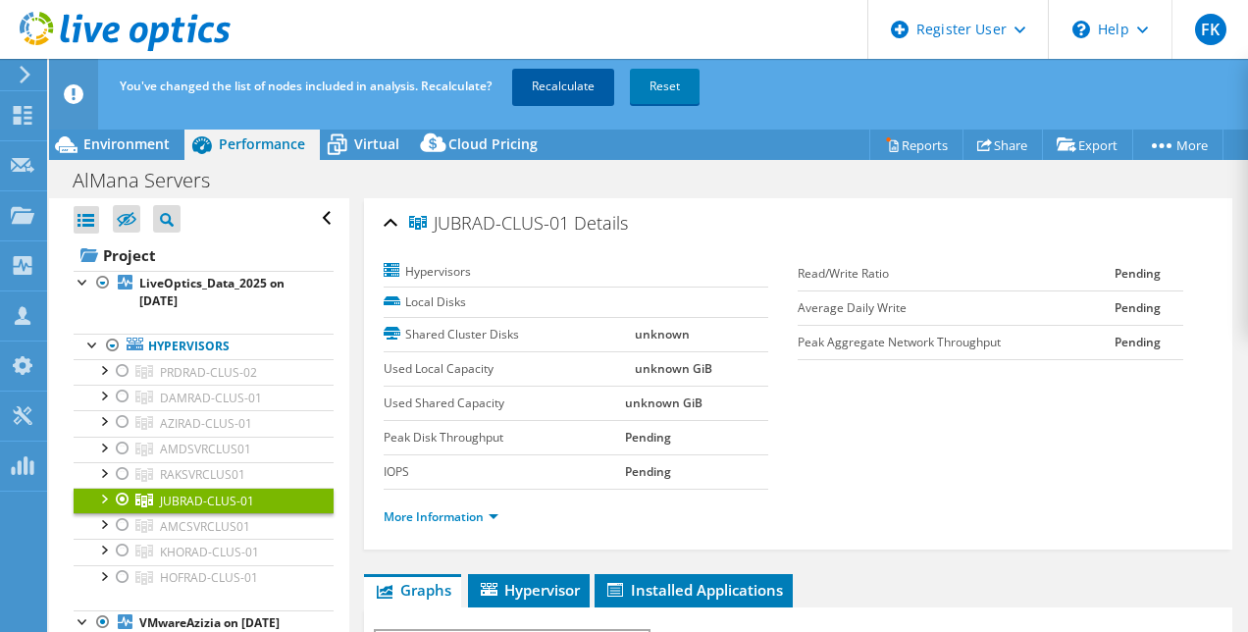
click at [567, 98] on link "Recalculate" at bounding box center [563, 86] width 102 height 35
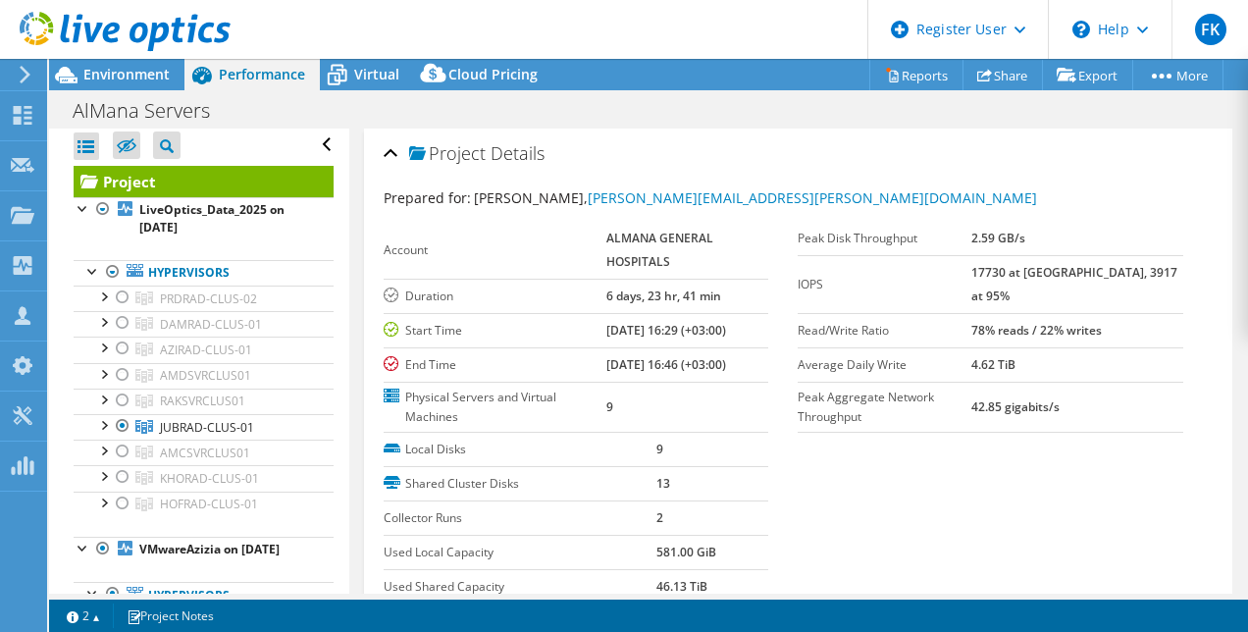
scroll to position [3, 0]
click at [910, 77] on link "Reports" at bounding box center [916, 75] width 94 height 30
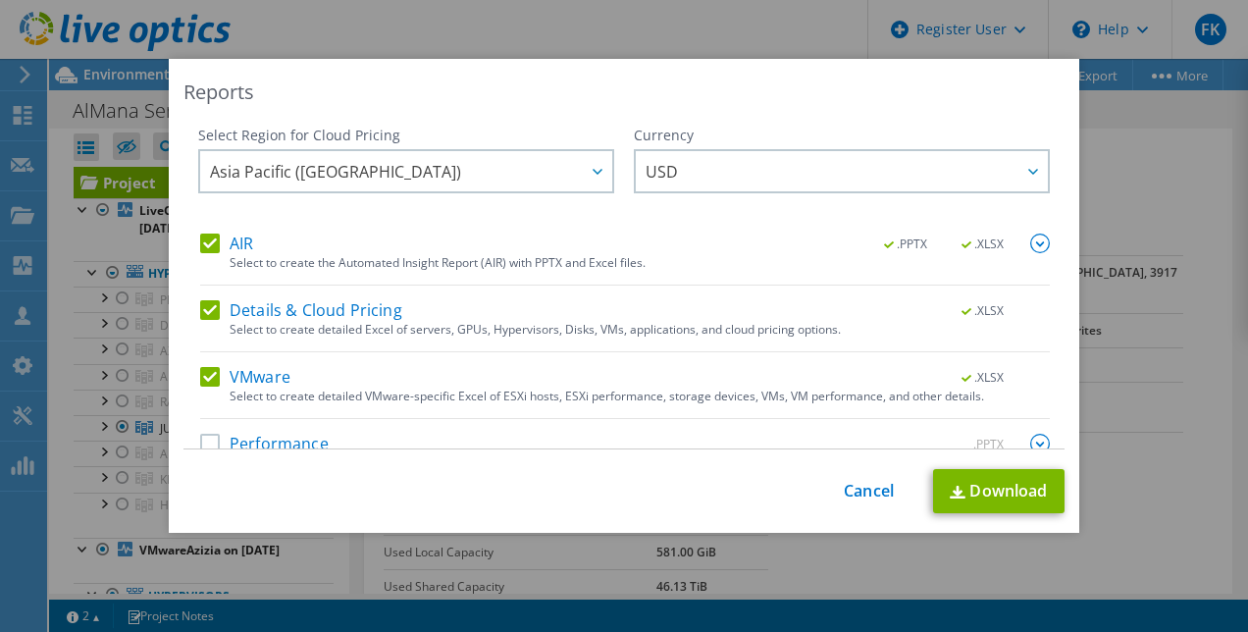
scroll to position [36, 0]
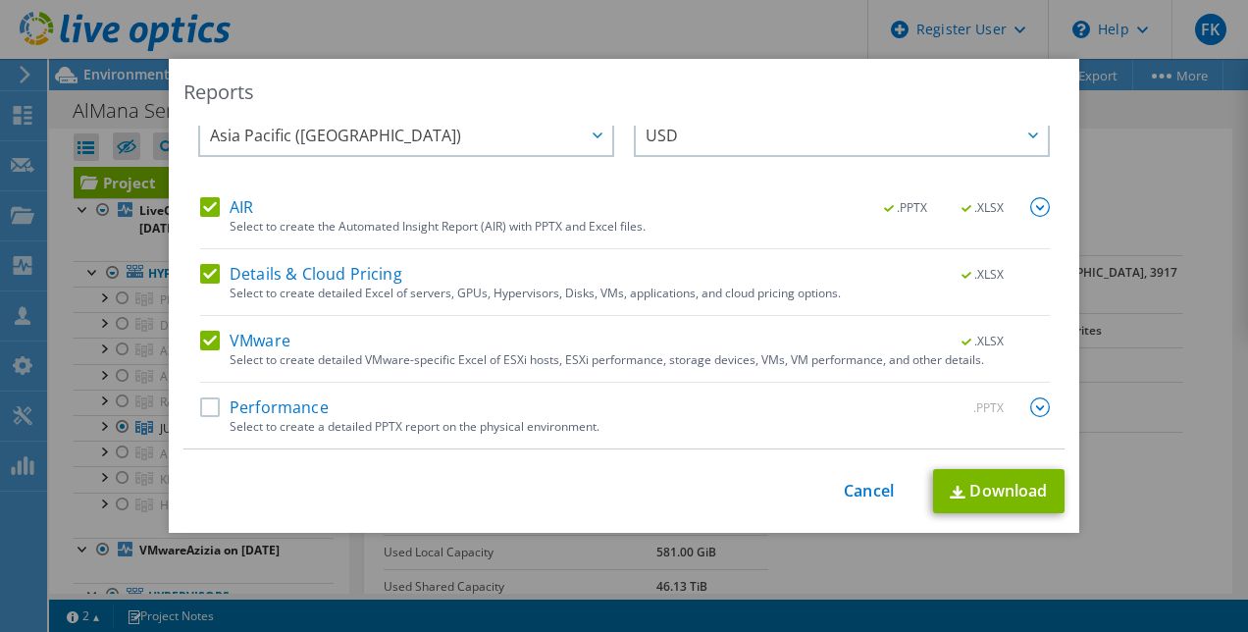
click at [203, 412] on label "Performance" at bounding box center [264, 407] width 129 height 20
click at [0, 0] on input "Performance" at bounding box center [0, 0] width 0 height 0
click at [986, 500] on link "Download" at bounding box center [998, 491] width 131 height 44
click at [743, 493] on div "This process may take a while, please wait... Cancel Download" at bounding box center [623, 491] width 881 height 44
click at [861, 497] on link "Cancel" at bounding box center [869, 491] width 50 height 19
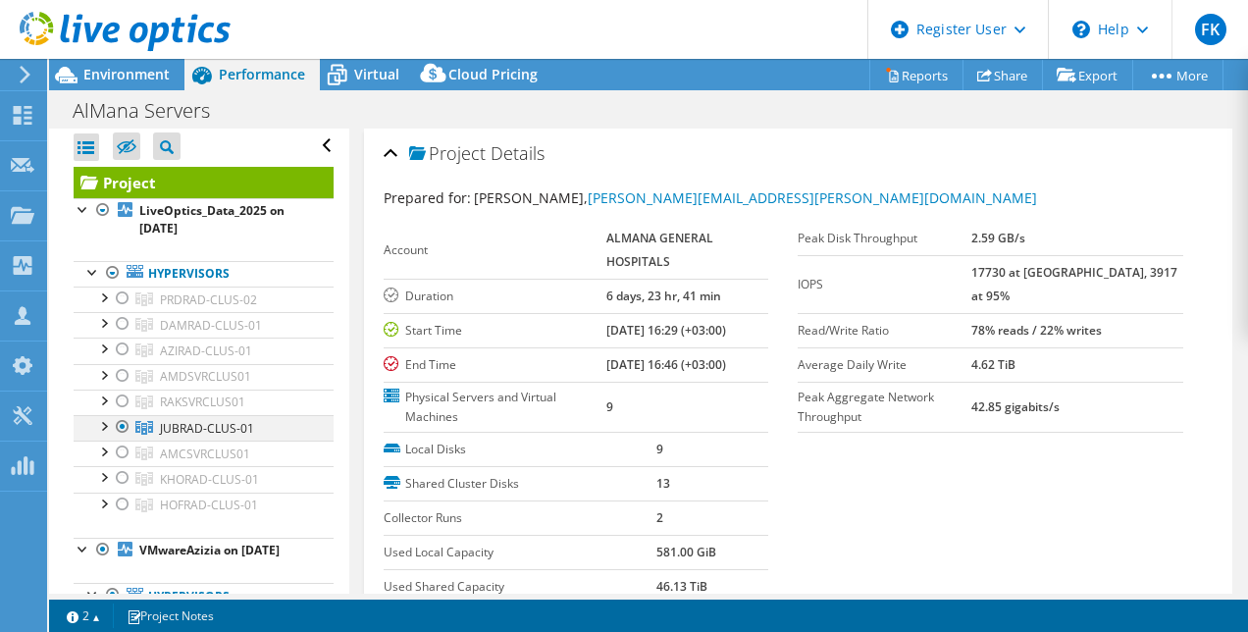
click at [129, 428] on div at bounding box center [123, 427] width 20 height 24
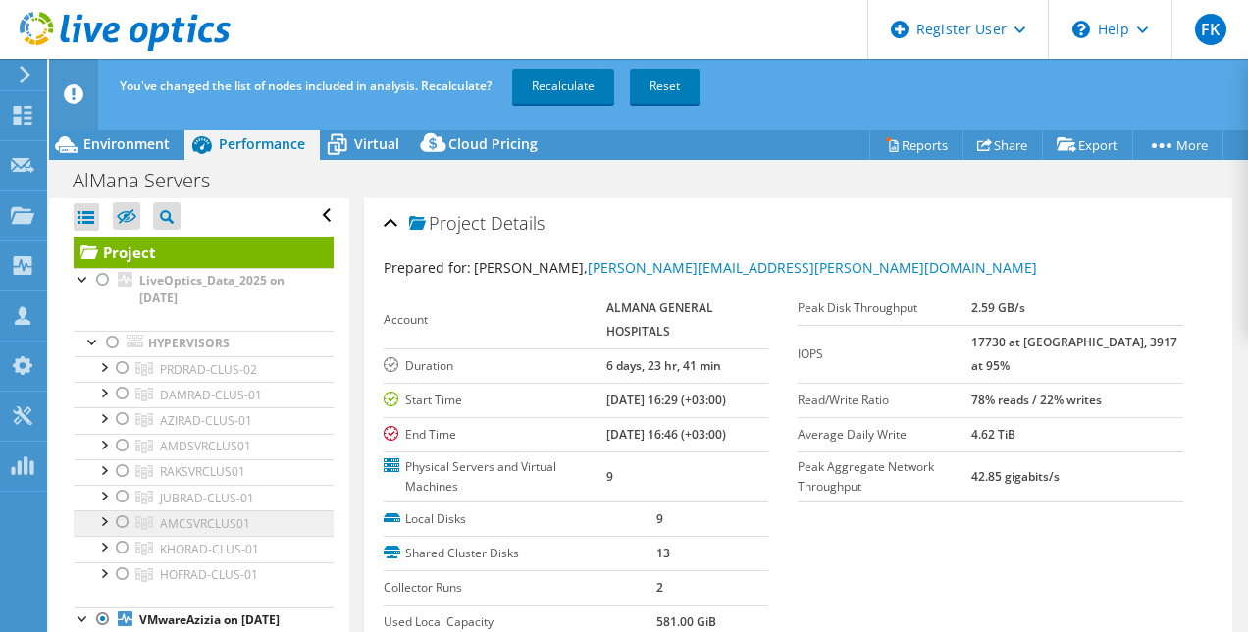
click at [132, 382] on link "AMCSVRCLUS01" at bounding box center [204, 369] width 260 height 26
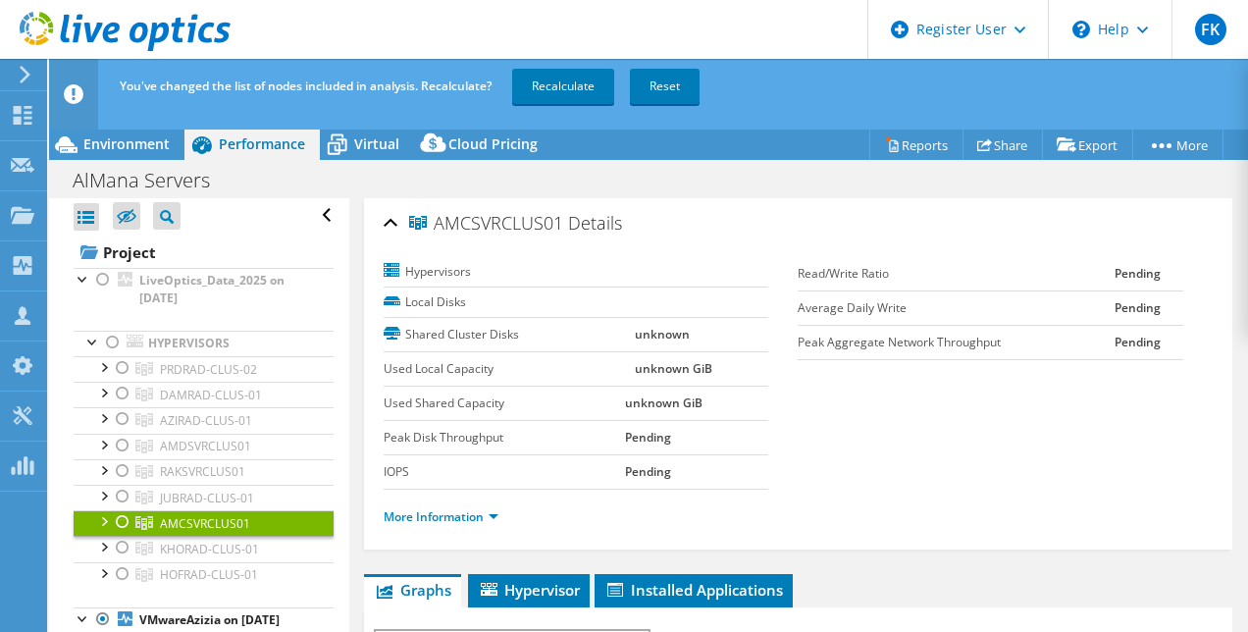
click at [134, 525] on link "AMCSVRCLUS01" at bounding box center [204, 523] width 260 height 26
click at [126, 522] on div at bounding box center [123, 522] width 20 height 24
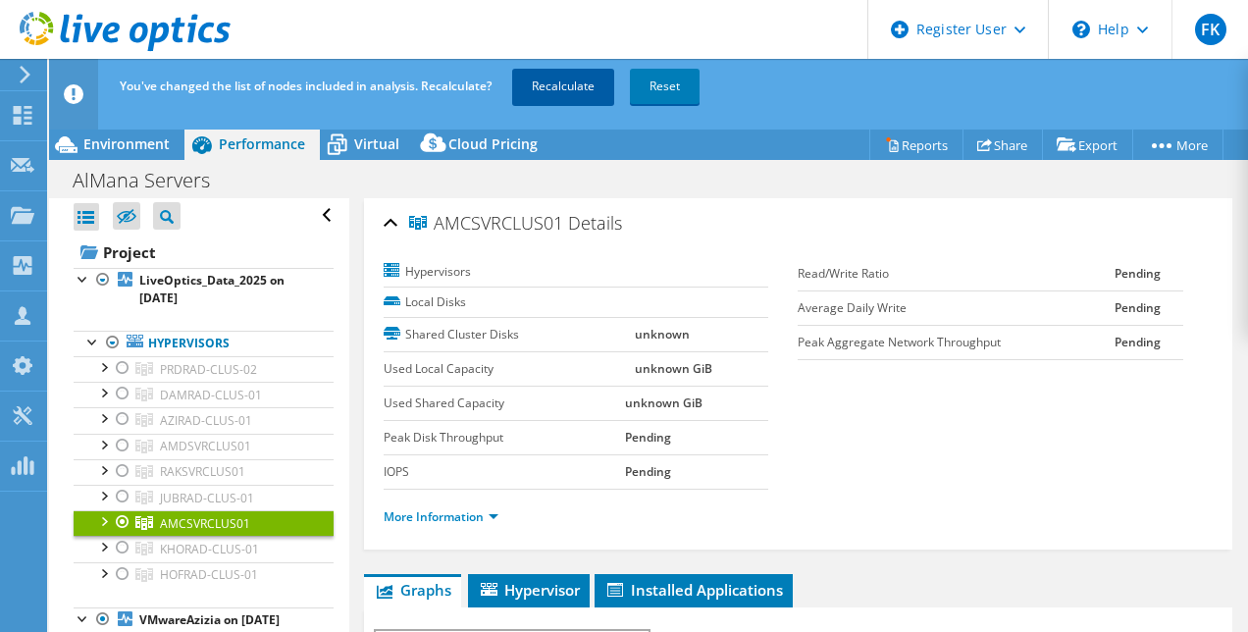
click at [573, 83] on link "Recalculate" at bounding box center [563, 86] width 102 height 35
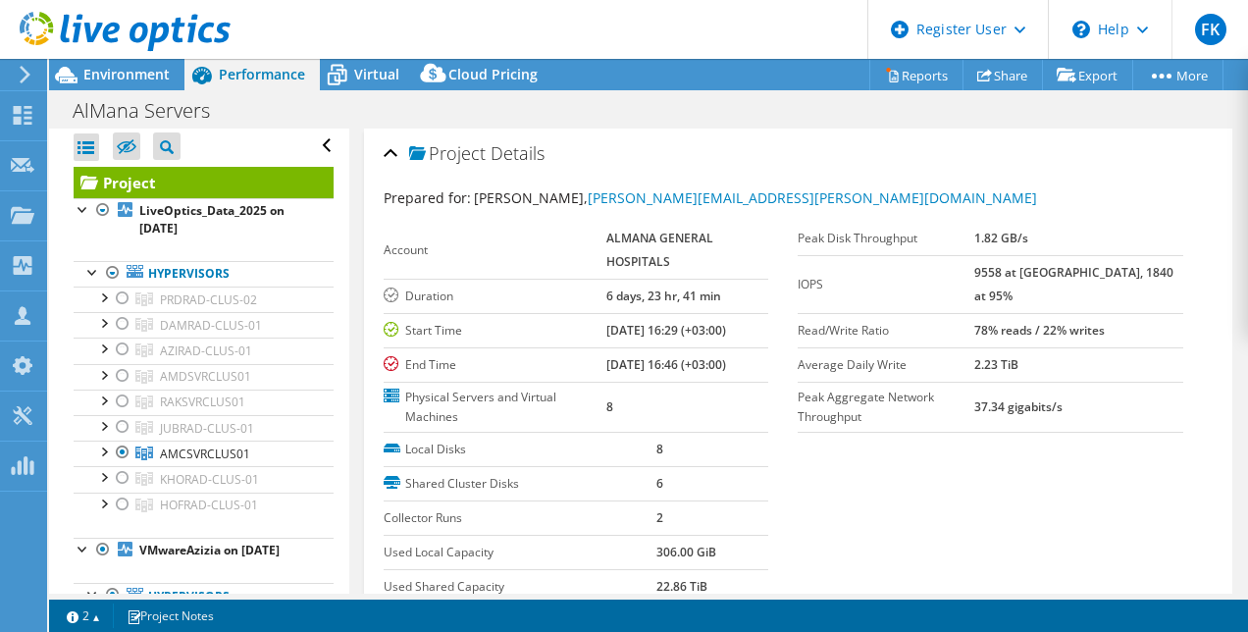
click at [623, 131] on div "Project Details Prepared for: [PERSON_NAME], [PERSON_NAME][EMAIL_ADDRESS][PERSO…" at bounding box center [798, 397] width 869 height 536
click at [899, 73] on link "Reports" at bounding box center [916, 75] width 94 height 30
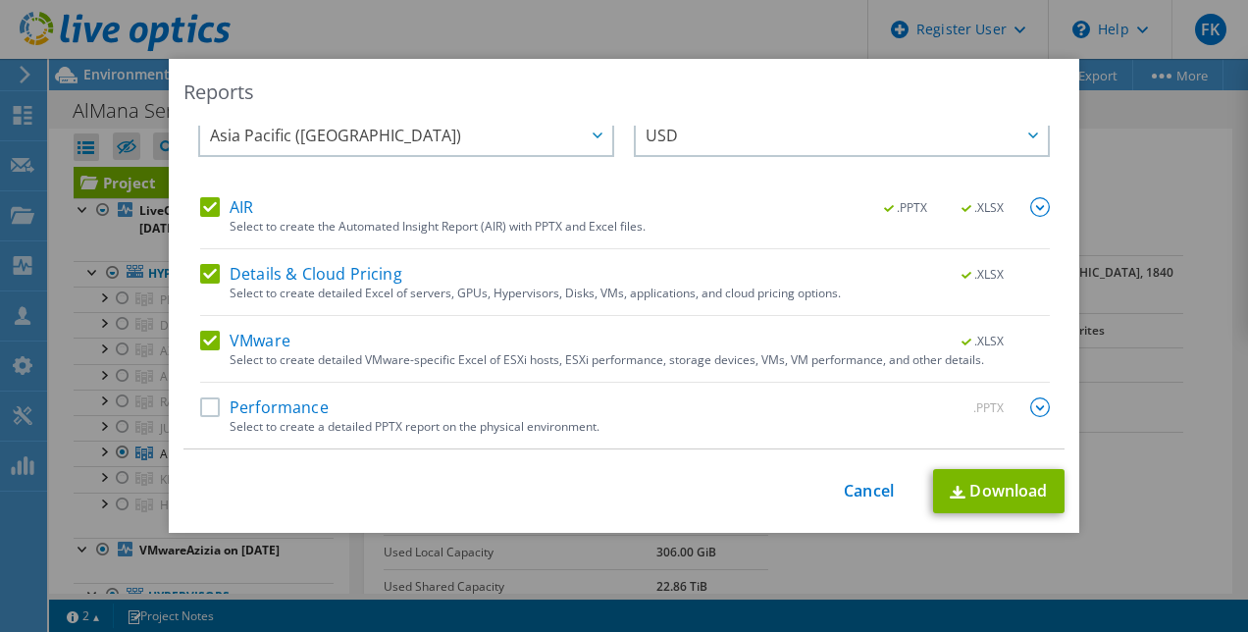
click at [211, 410] on label "Performance" at bounding box center [264, 407] width 129 height 20
click at [0, 0] on input "Performance" at bounding box center [0, 0] width 0 height 0
click at [979, 485] on link "Download" at bounding box center [998, 491] width 131 height 44
click at [604, 513] on div "Reports Select Region for Cloud Pricing Asia Pacific ([GEOGRAPHIC_DATA]) [GEOGR…" at bounding box center [624, 296] width 910 height 474
click at [854, 492] on link "Cancel" at bounding box center [869, 491] width 50 height 19
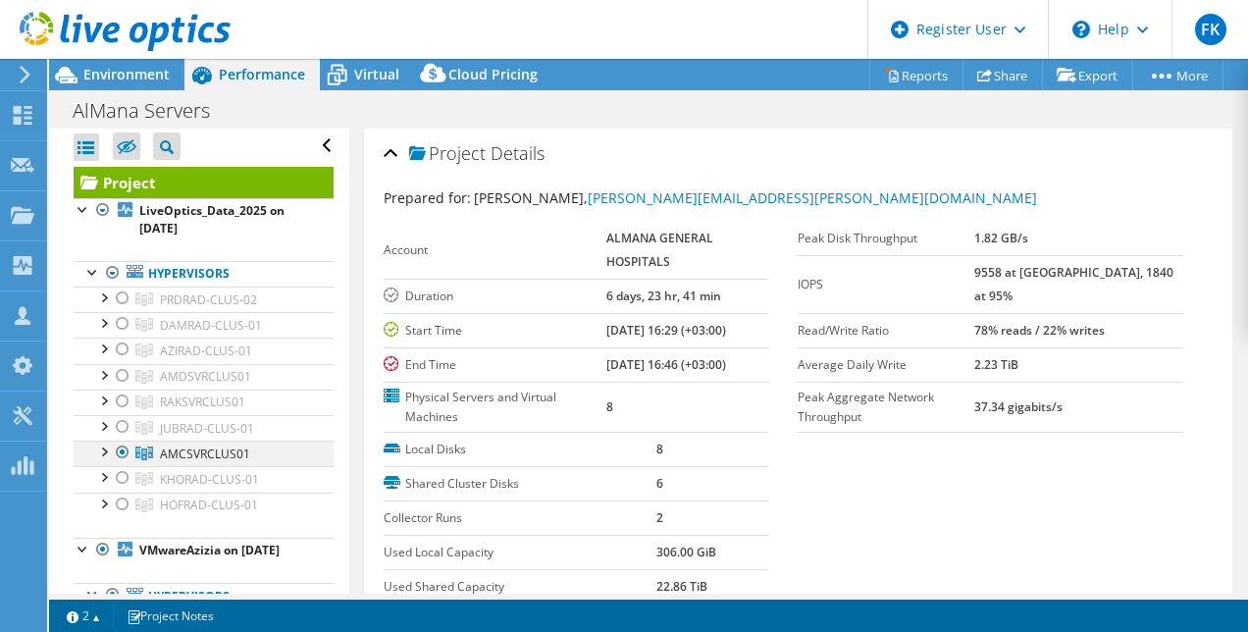
click at [120, 445] on div at bounding box center [123, 452] width 20 height 24
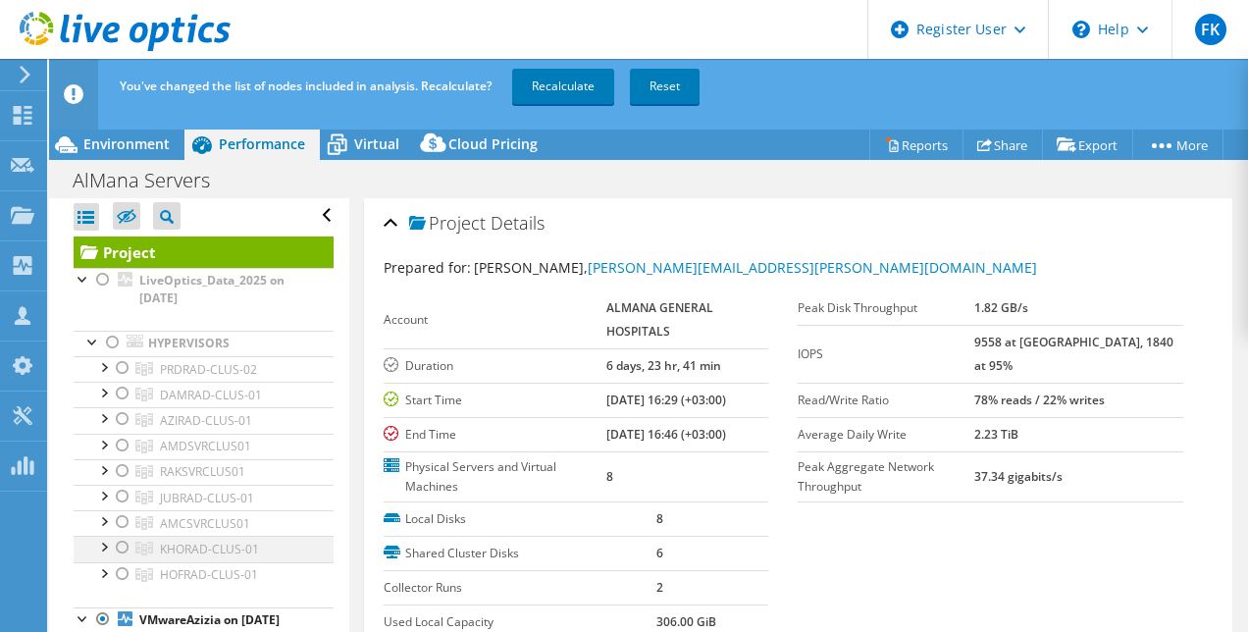
click at [126, 547] on div at bounding box center [123, 548] width 20 height 24
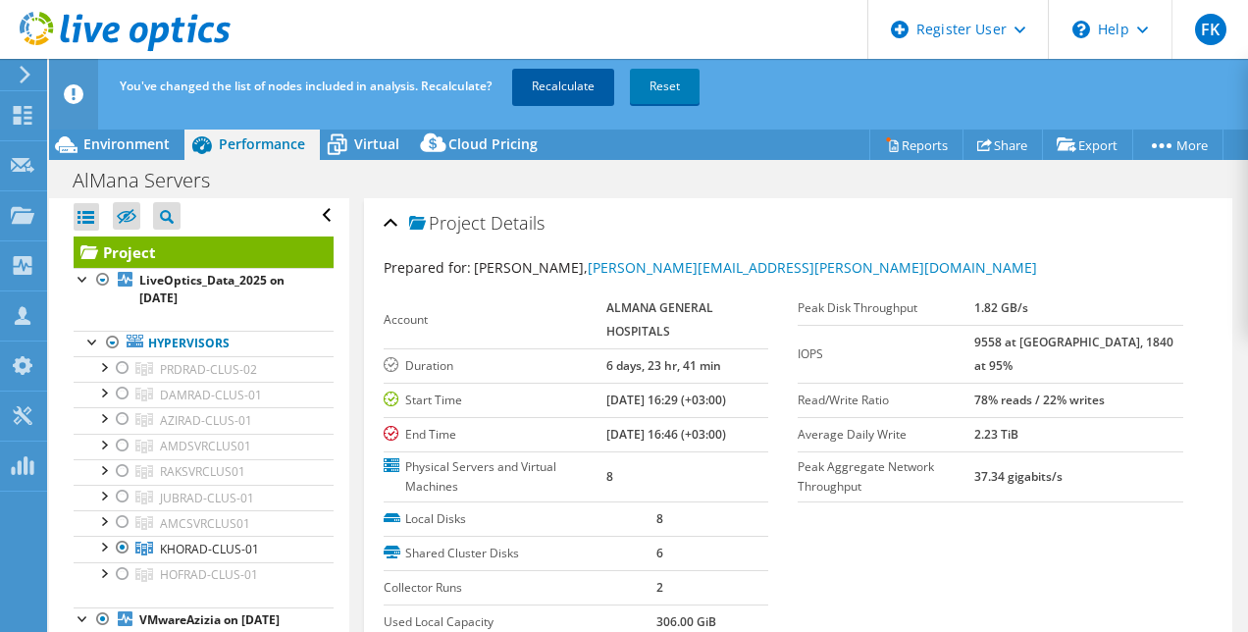
click at [556, 89] on link "Recalculate" at bounding box center [563, 86] width 102 height 35
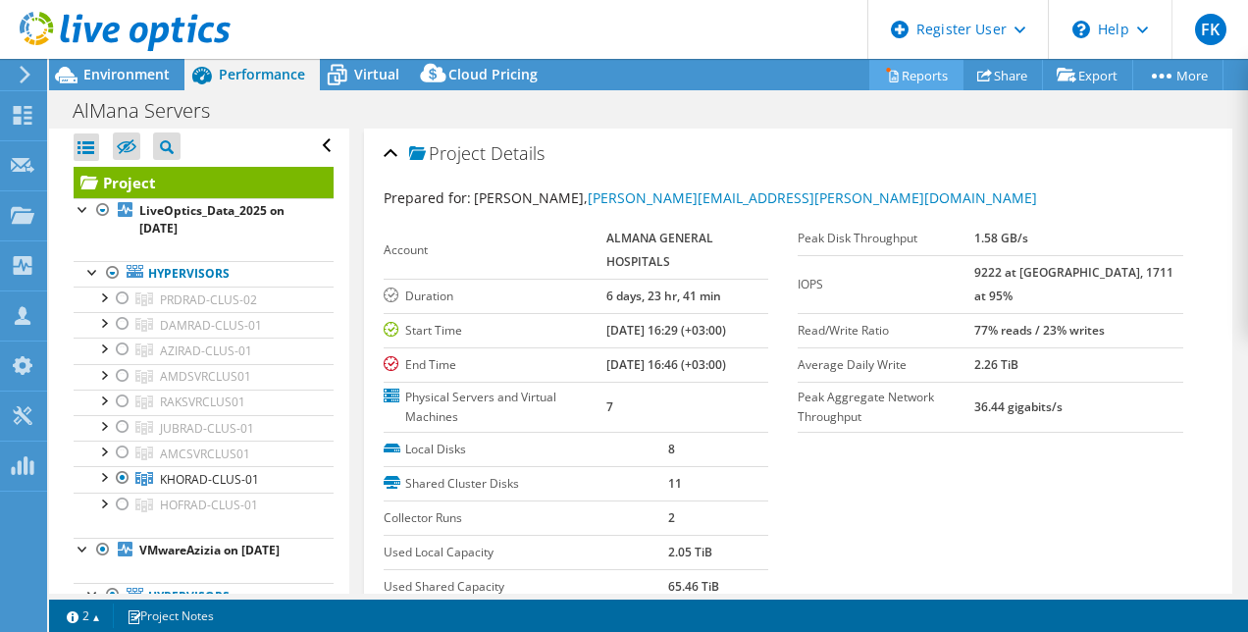
click at [902, 78] on link "Reports" at bounding box center [916, 75] width 94 height 30
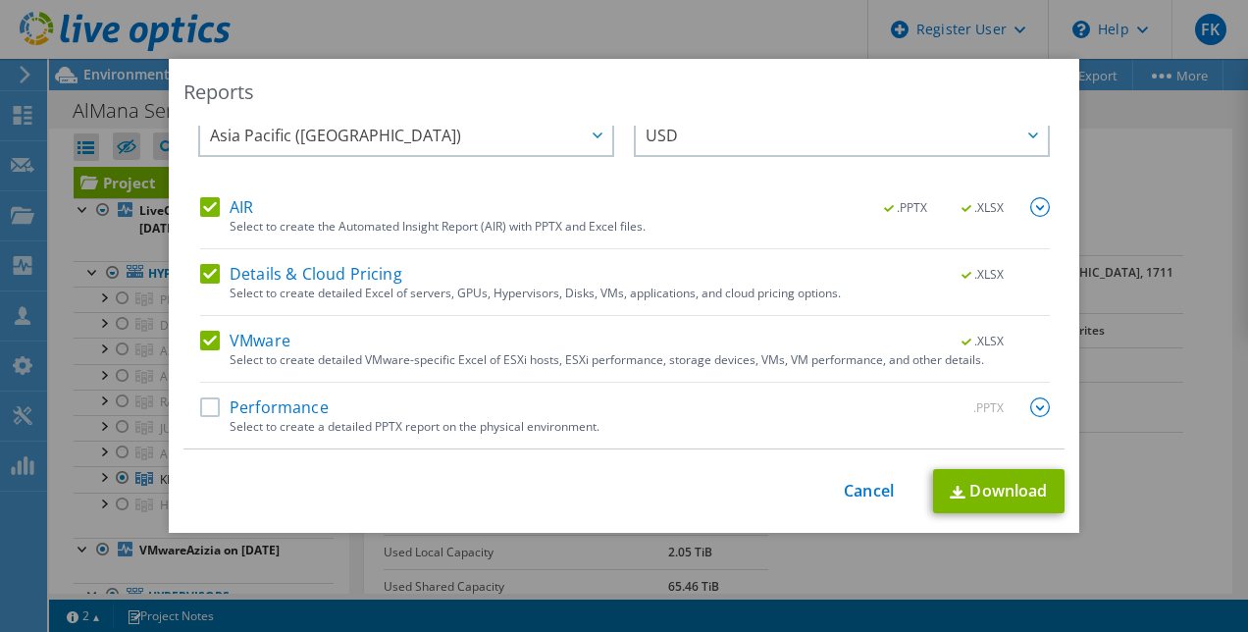
click at [205, 412] on label "Performance" at bounding box center [264, 407] width 129 height 20
click at [0, 0] on input "Performance" at bounding box center [0, 0] width 0 height 0
click at [999, 499] on link "Download" at bounding box center [998, 491] width 131 height 44
click at [556, 489] on div "This process may take a while, please wait... Cancel Download" at bounding box center [623, 491] width 881 height 44
click at [859, 490] on link "Cancel" at bounding box center [869, 491] width 50 height 19
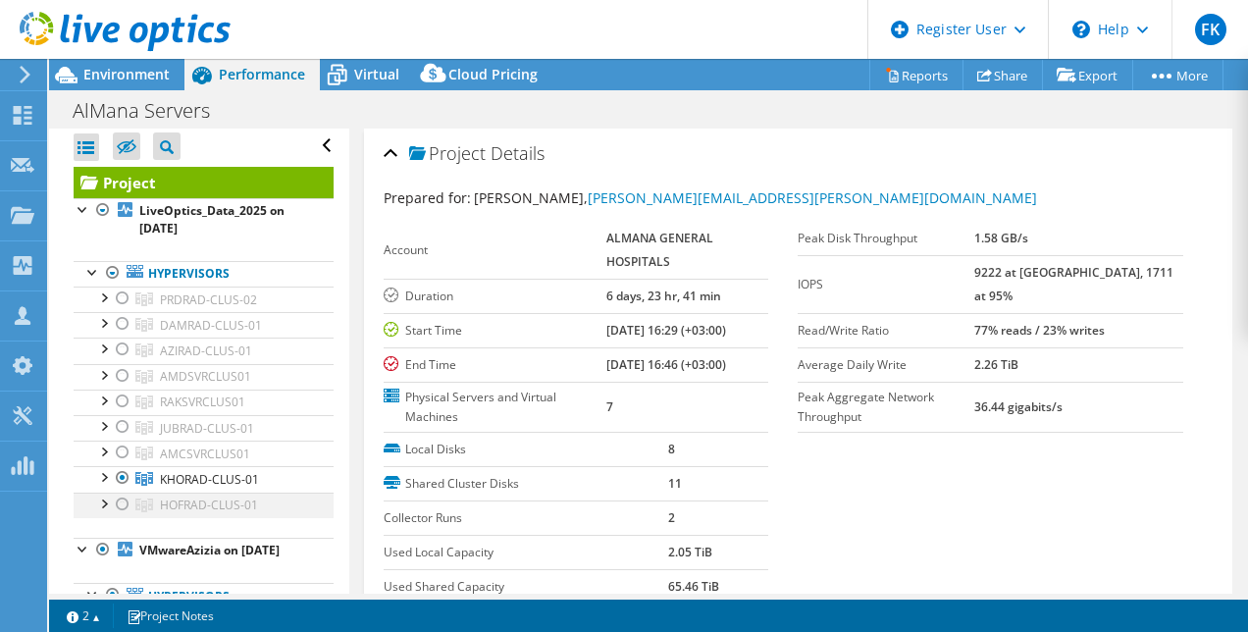
click at [119, 492] on div at bounding box center [123, 504] width 20 height 24
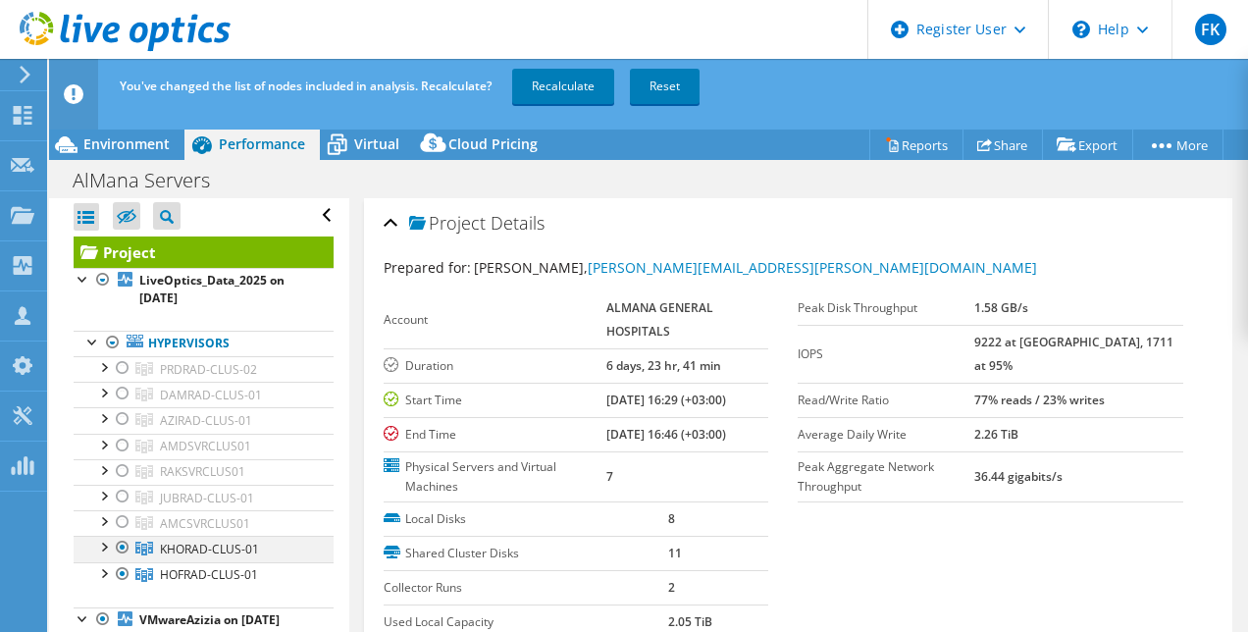
click at [129, 548] on div at bounding box center [123, 548] width 20 height 24
click at [904, 145] on link "Reports" at bounding box center [916, 144] width 94 height 30
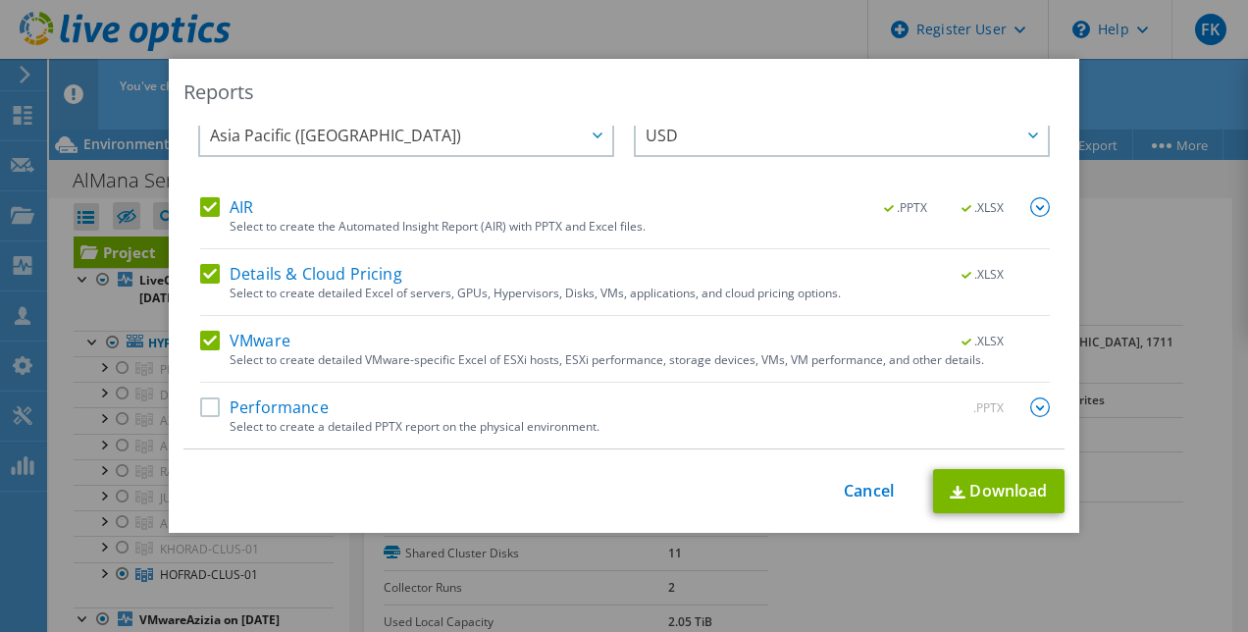
click at [205, 406] on label "Performance" at bounding box center [264, 407] width 129 height 20
click at [0, 0] on input "Performance" at bounding box center [0, 0] width 0 height 0
click at [1005, 486] on link "Download" at bounding box center [998, 491] width 131 height 44
click at [521, 530] on div "Reports Select Region for Cloud Pricing Asia Pacific ([GEOGRAPHIC_DATA]) [GEOGR…" at bounding box center [624, 296] width 910 height 474
click at [845, 482] on link "Cancel" at bounding box center [869, 491] width 50 height 19
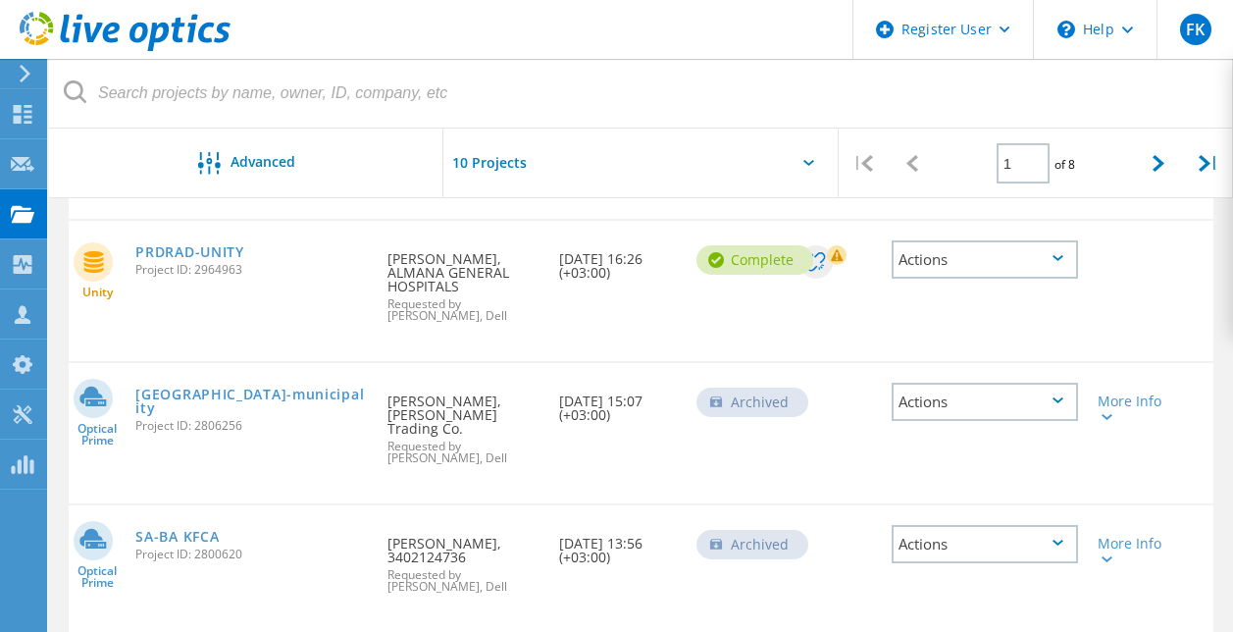
scroll to position [813, 0]
